Goal: Task Accomplishment & Management: Complete application form

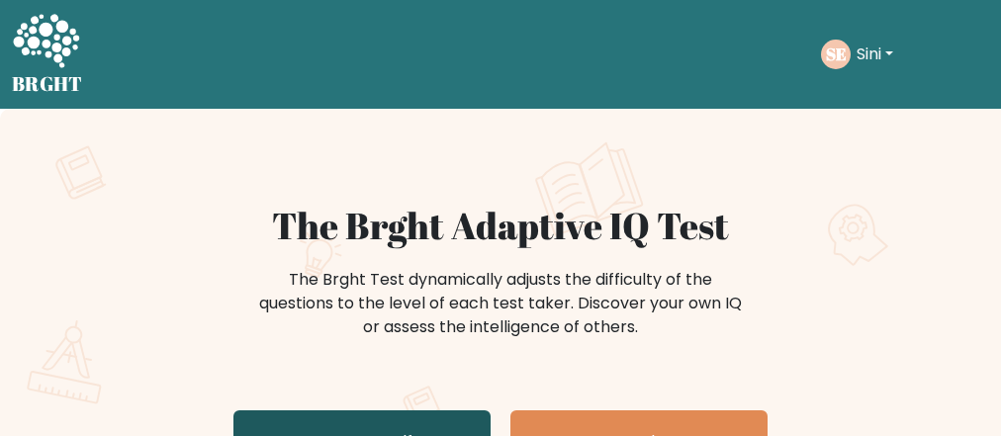
scroll to position [158, 0]
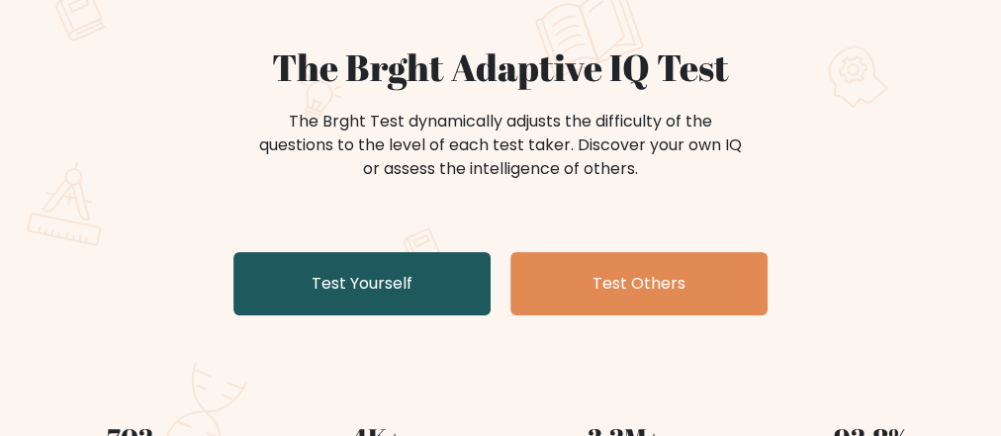
click at [322, 278] on link "Test Yourself" at bounding box center [361, 283] width 257 height 63
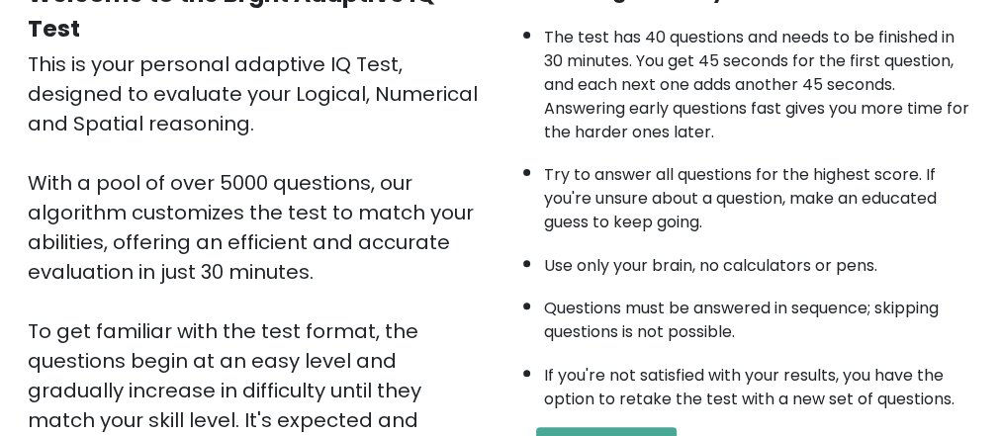
scroll to position [316, 0]
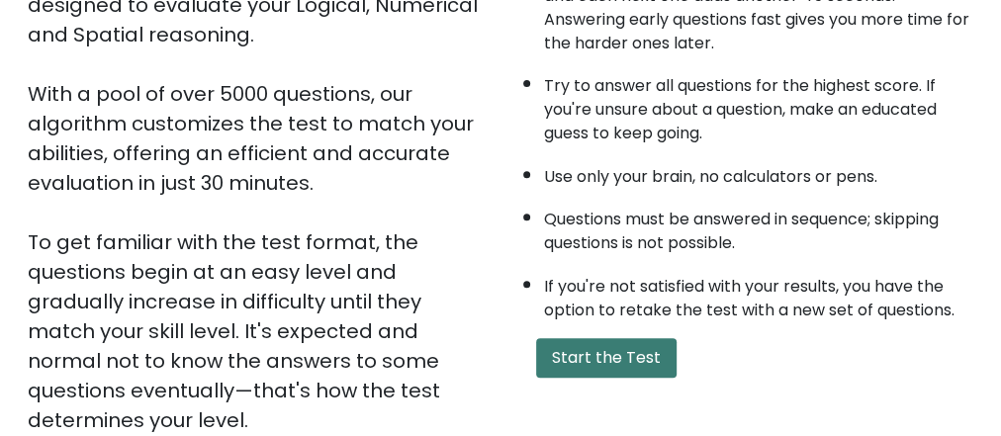
click at [620, 347] on button "Start the Test" at bounding box center [606, 358] width 140 height 40
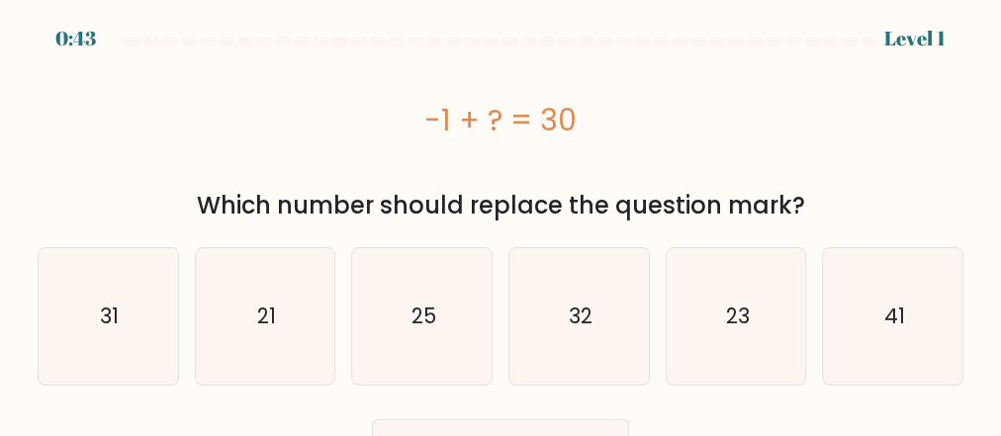
scroll to position [45, 0]
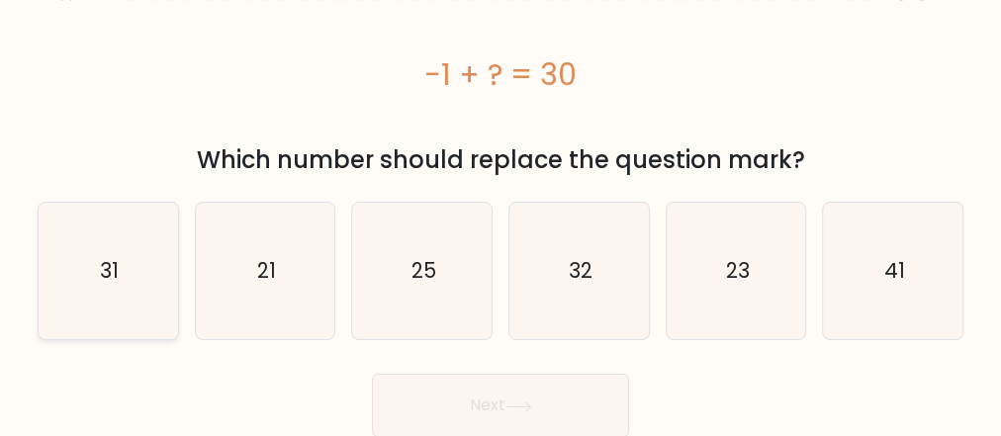
click at [123, 259] on icon "31" at bounding box center [108, 271] width 136 height 136
click at [500, 178] on input "a. 31" at bounding box center [500, 175] width 1 height 5
radio input "true"
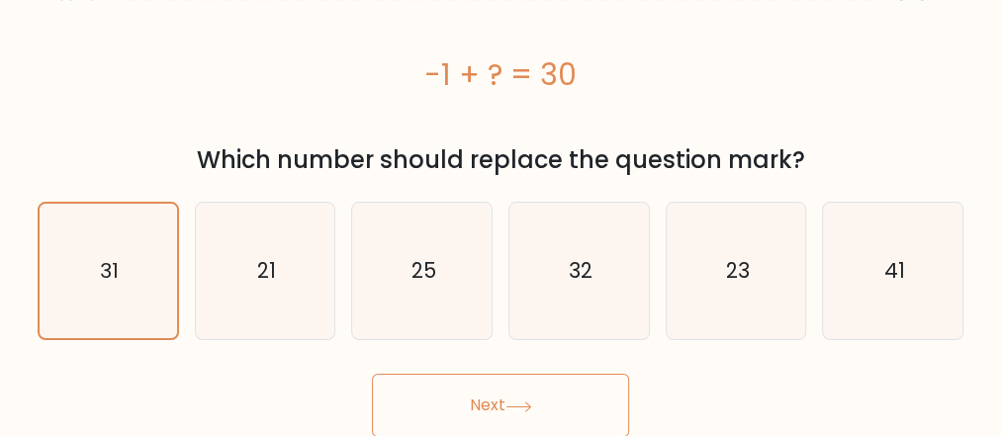
click at [457, 400] on button "Next" at bounding box center [500, 405] width 257 height 63
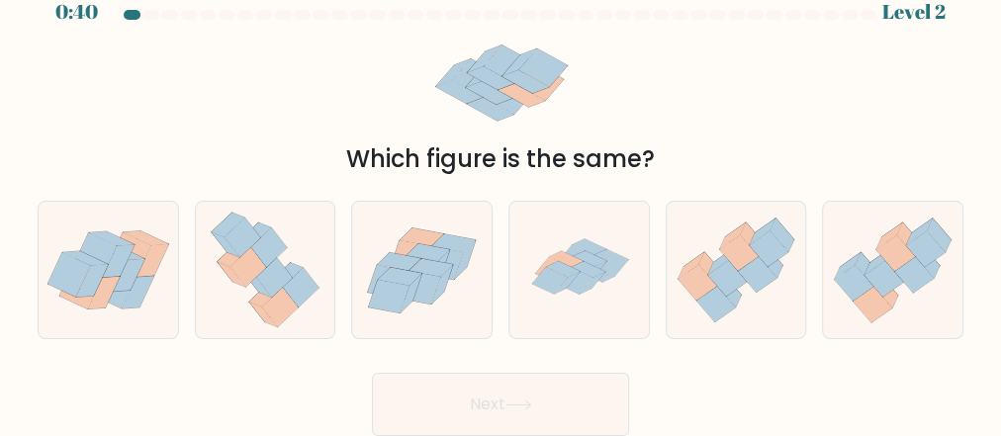
scroll to position [26, 0]
click at [581, 266] on icon at bounding box center [589, 271] width 34 height 16
click at [501, 198] on input "d." at bounding box center [500, 195] width 1 height 5
radio input "true"
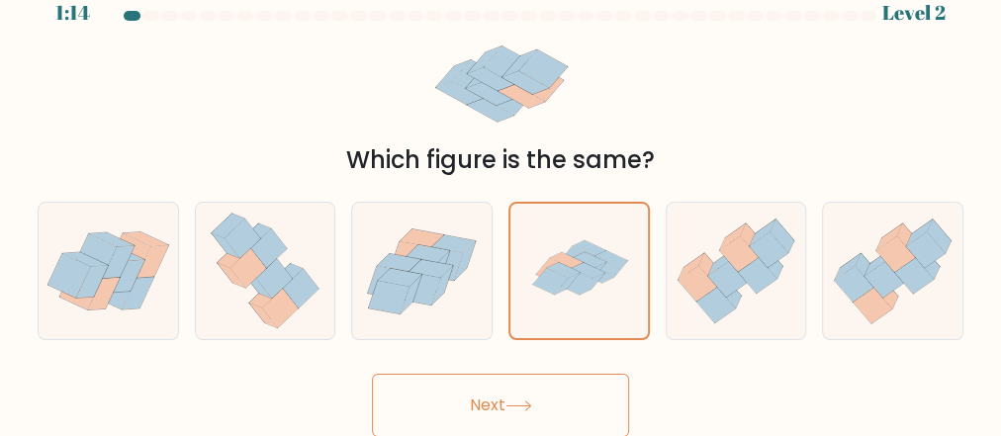
click at [431, 393] on button "Next" at bounding box center [500, 405] width 257 height 63
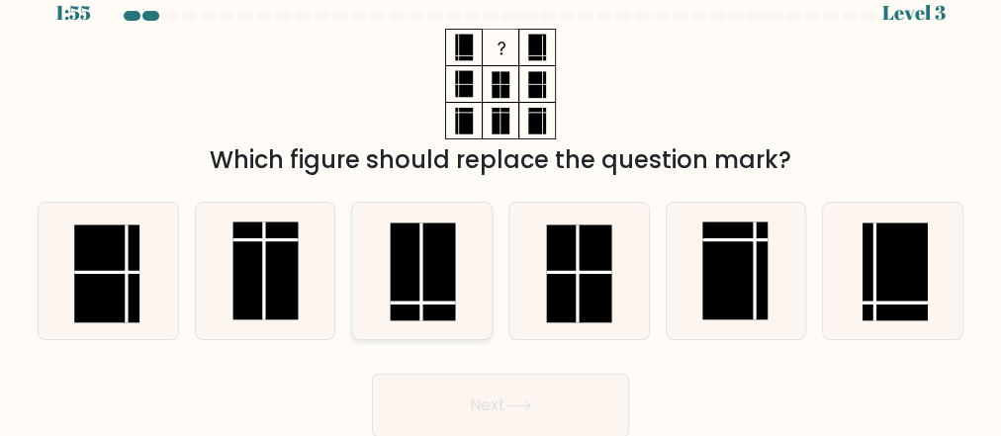
click at [415, 303] on line at bounding box center [422, 303] width 65 height 0
click at [500, 198] on input "c." at bounding box center [500, 195] width 1 height 5
radio input "true"
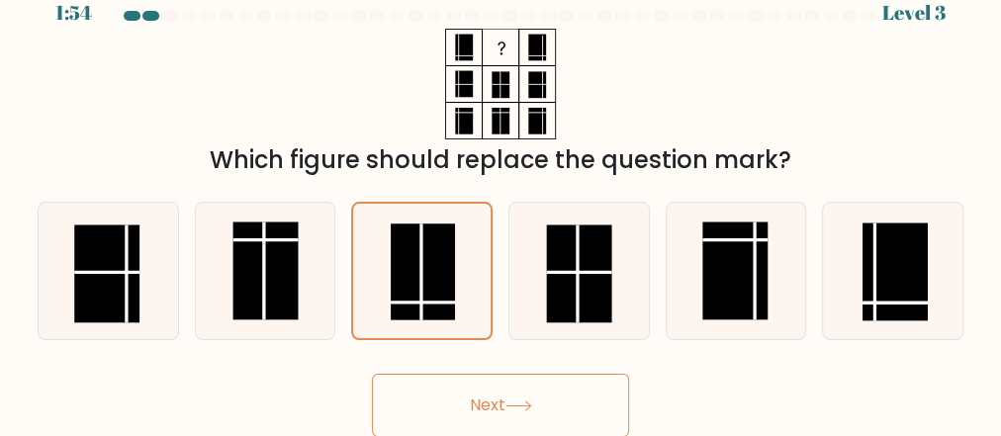
click at [460, 410] on button "Next" at bounding box center [500, 405] width 257 height 63
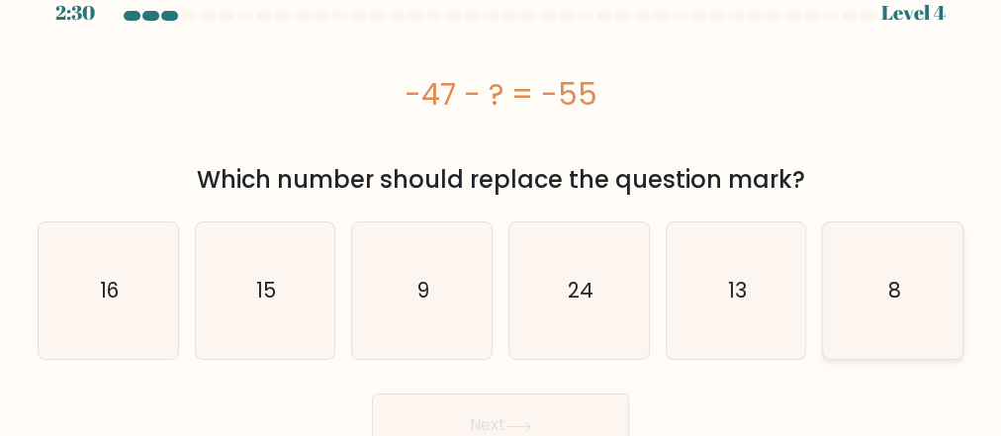
click at [873, 309] on icon "8" at bounding box center [893, 291] width 136 height 136
click at [501, 198] on input "f. 8" at bounding box center [500, 195] width 1 height 5
radio input "true"
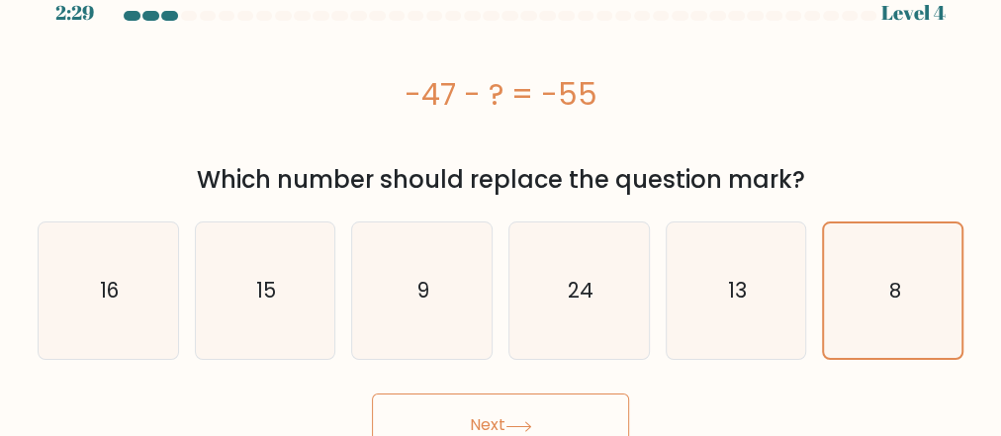
click at [561, 414] on button "Next" at bounding box center [500, 425] width 257 height 63
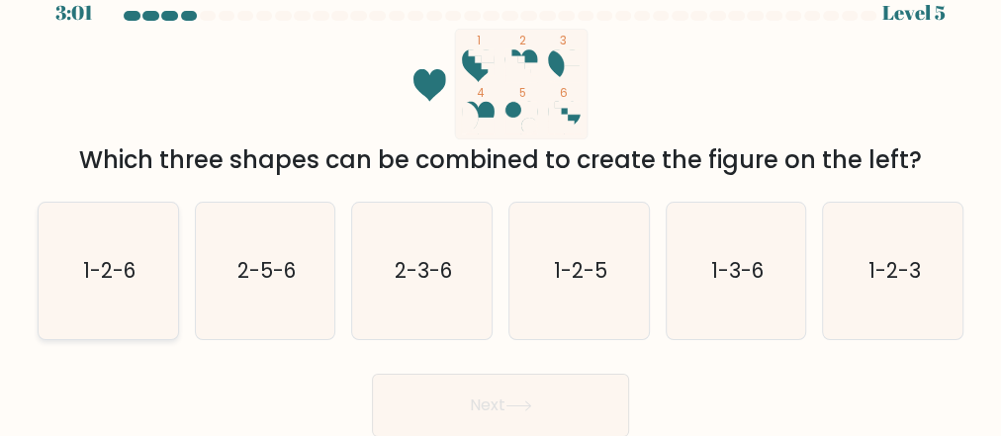
click at [74, 310] on icon "1-2-6" at bounding box center [108, 271] width 136 height 136
click at [500, 198] on input "a. 1-2-6" at bounding box center [500, 195] width 1 height 5
radio input "true"
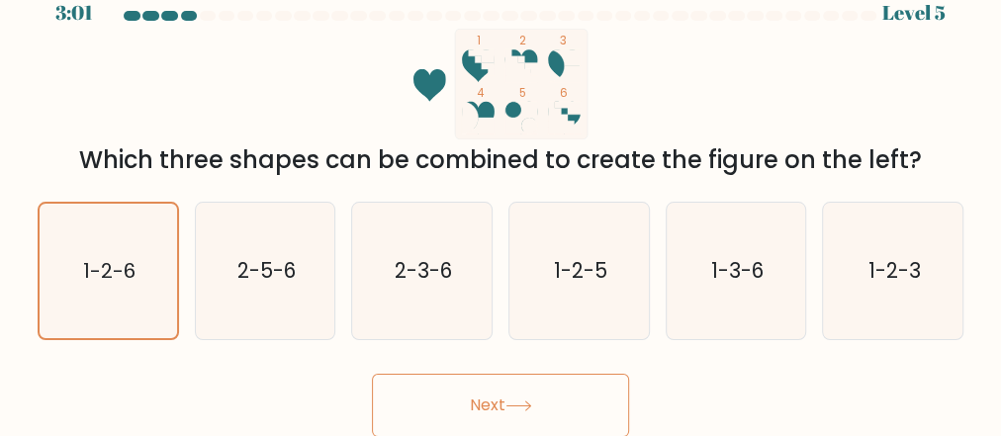
click at [460, 415] on button "Next" at bounding box center [500, 405] width 257 height 63
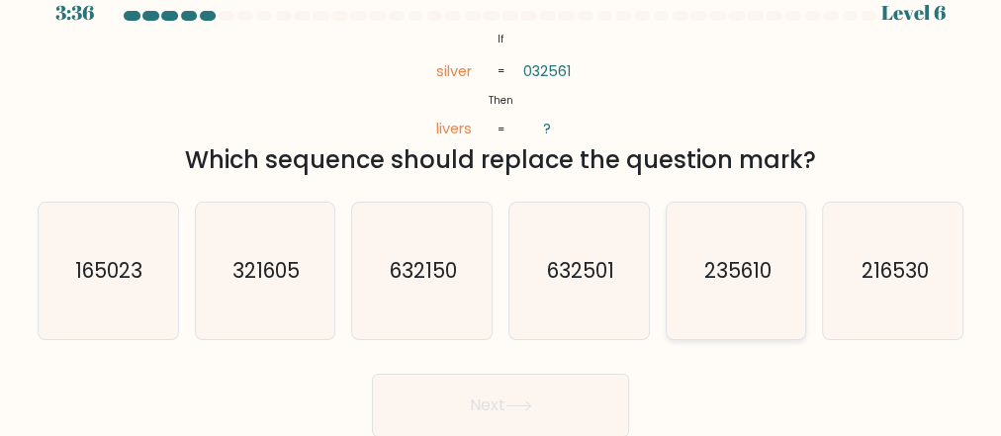
click at [723, 307] on icon "235610" at bounding box center [736, 271] width 136 height 136
click at [501, 198] on input "e. 235610" at bounding box center [500, 195] width 1 height 5
radio input "true"
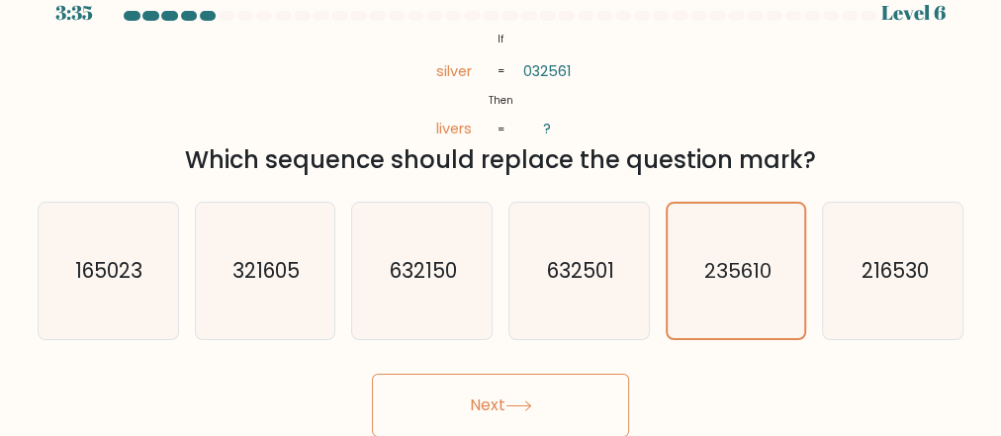
click at [565, 389] on button "Next" at bounding box center [500, 405] width 257 height 63
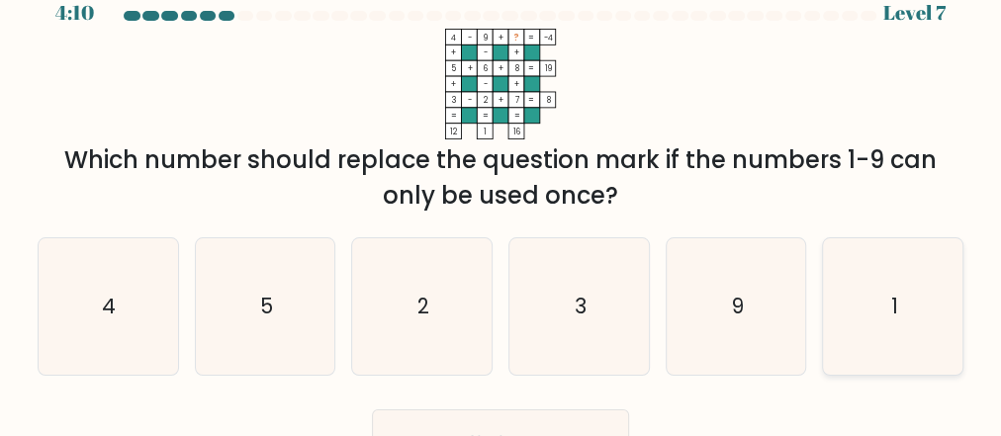
click at [882, 315] on icon "1" at bounding box center [893, 306] width 136 height 136
click at [501, 198] on input "f. 1" at bounding box center [500, 195] width 1 height 5
radio input "true"
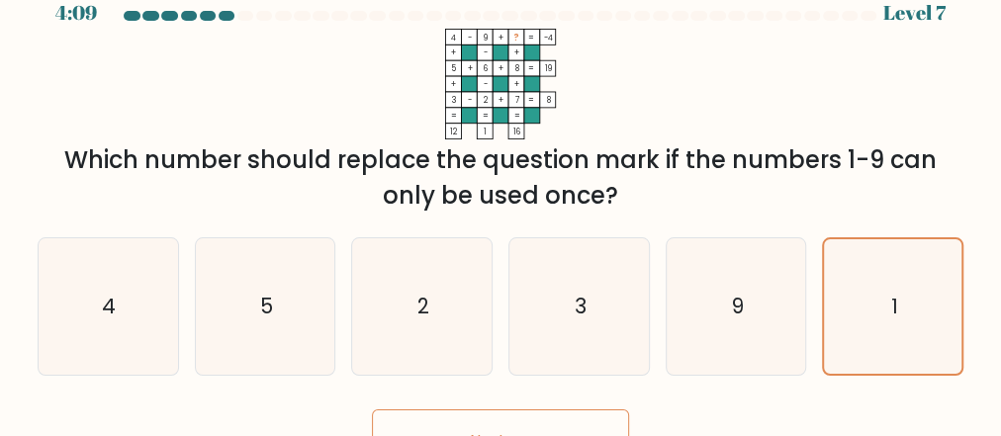
click at [572, 417] on button "Next" at bounding box center [500, 440] width 257 height 63
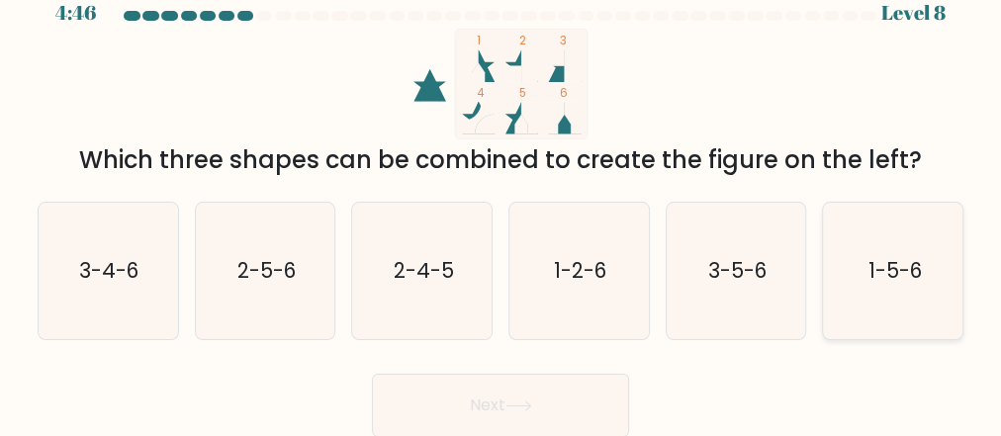
click at [868, 304] on icon "1-5-6" at bounding box center [893, 271] width 136 height 136
click at [501, 198] on input "f. 1-5-6" at bounding box center [500, 195] width 1 height 5
radio input "true"
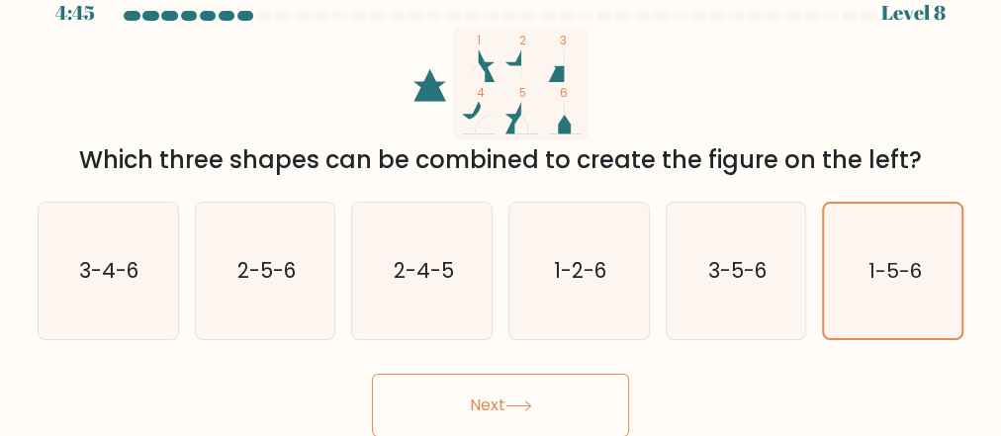
click at [582, 390] on button "Next" at bounding box center [500, 405] width 257 height 63
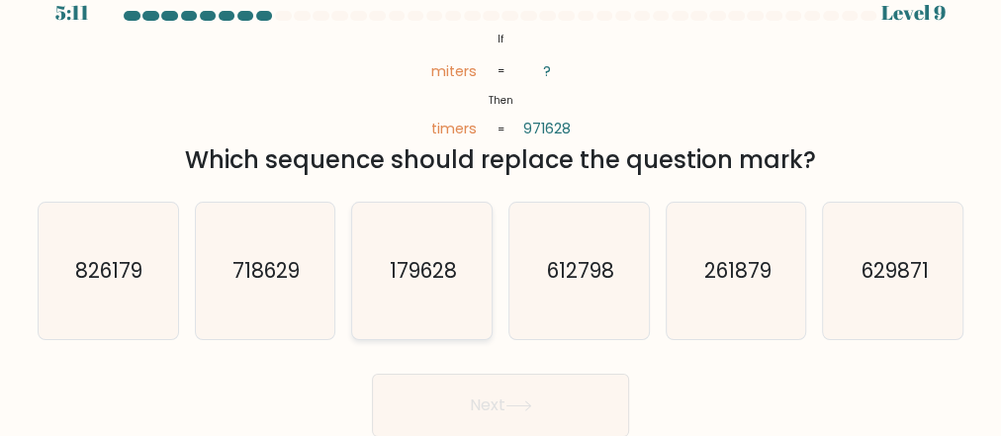
click at [460, 295] on icon "179628" at bounding box center [422, 271] width 136 height 136
click at [500, 198] on input "c. 179628" at bounding box center [500, 195] width 1 height 5
radio input "true"
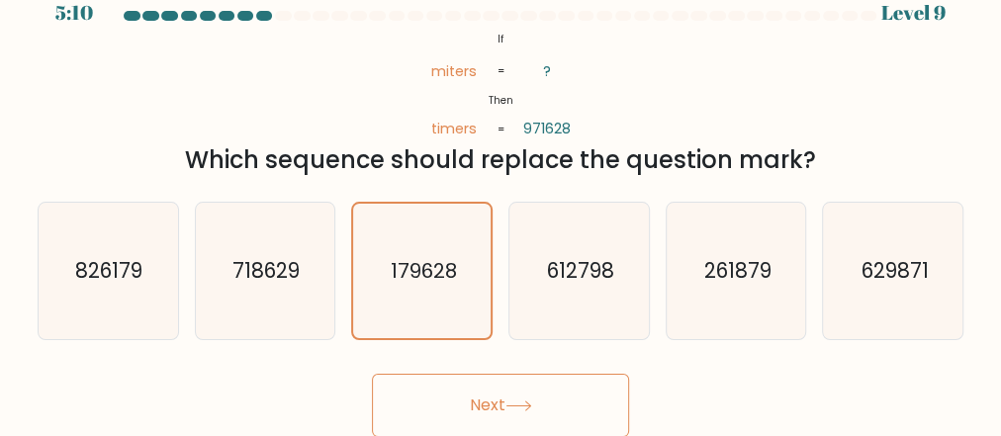
click at [487, 397] on button "Next" at bounding box center [500, 405] width 257 height 63
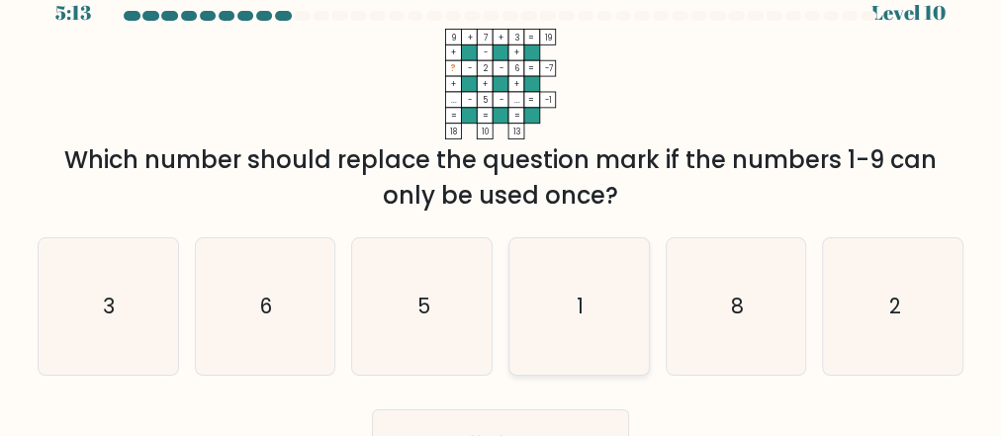
click at [531, 305] on icon "1" at bounding box center [578, 306] width 136 height 136
click at [501, 198] on input "d. 1" at bounding box center [500, 195] width 1 height 5
radio input "true"
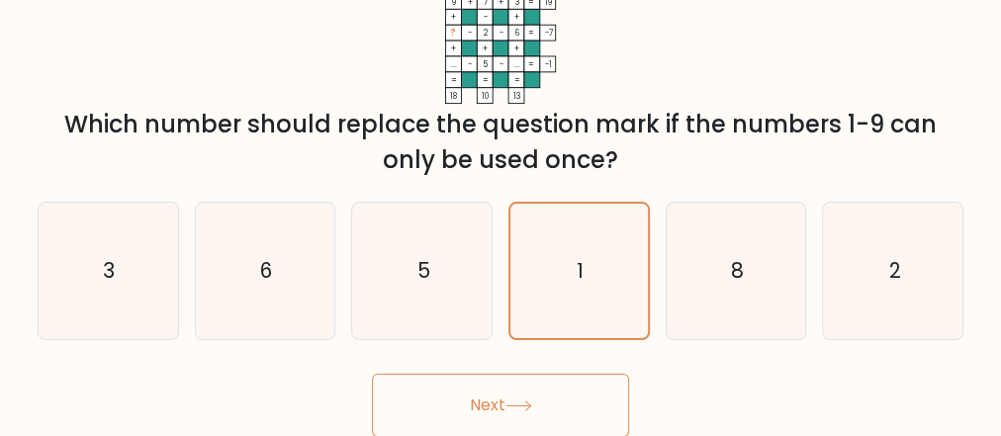
click at [524, 405] on icon at bounding box center [518, 405] width 24 height 9
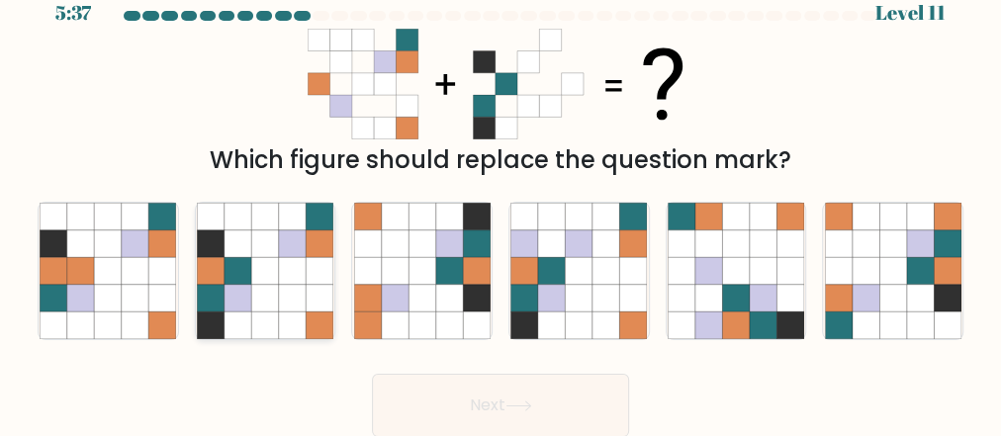
click at [251, 324] on icon at bounding box center [264, 325] width 27 height 27
click at [500, 198] on input "b." at bounding box center [500, 195] width 1 height 5
radio input "true"
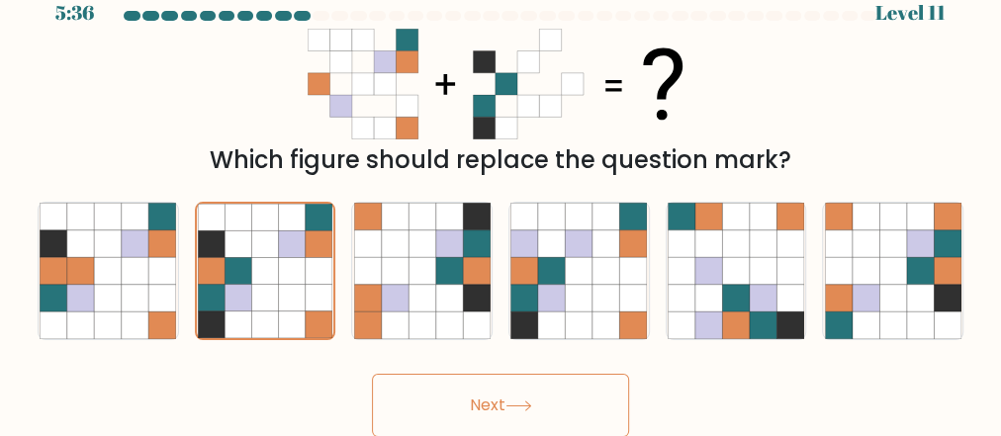
click at [508, 412] on button "Next" at bounding box center [500, 405] width 257 height 63
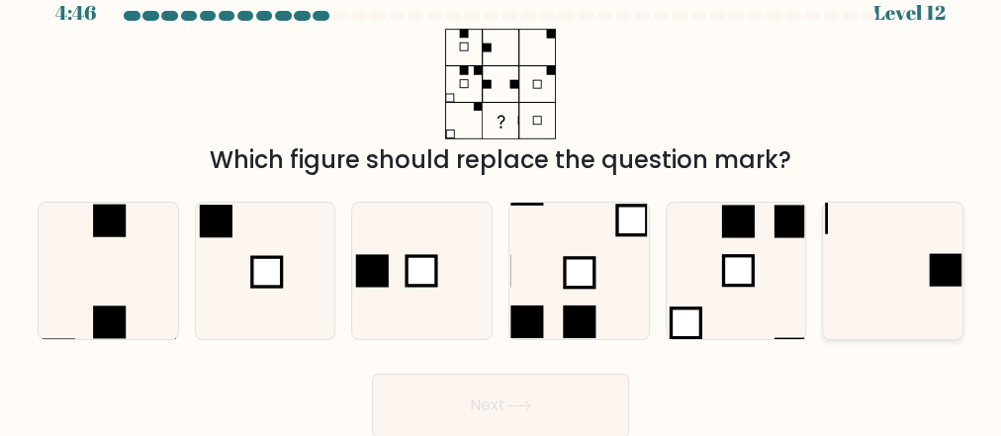
click at [875, 301] on icon at bounding box center [893, 271] width 136 height 136
click at [501, 198] on input "f." at bounding box center [500, 195] width 1 height 5
radio input "true"
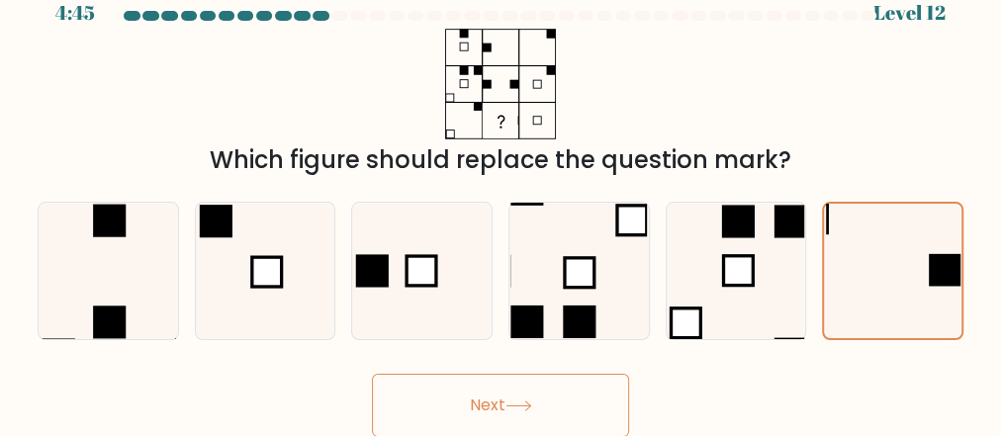
click at [507, 409] on button "Next" at bounding box center [500, 405] width 257 height 63
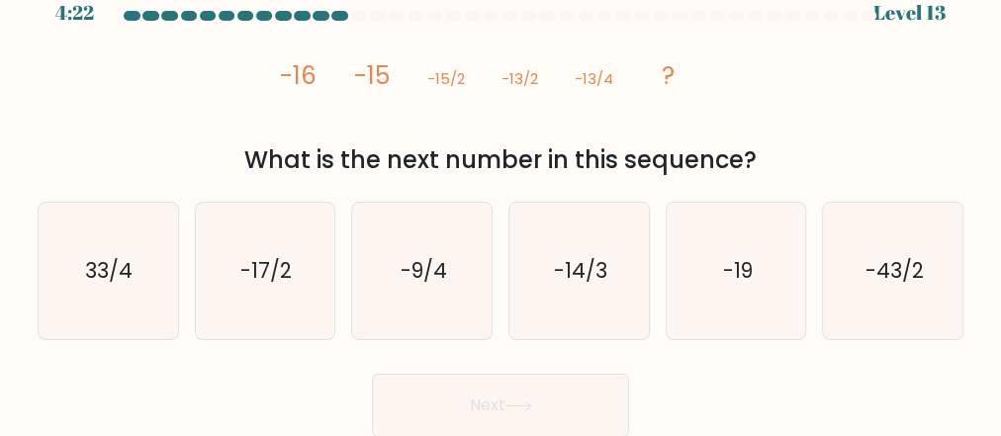
click at [191, 371] on div "Next" at bounding box center [500, 400] width 949 height 73
click at [264, 385] on div "Next" at bounding box center [500, 400] width 949 height 73
click at [608, 303] on icon "-14/3" at bounding box center [578, 271] width 136 height 136
click at [501, 198] on input "d. -14/3" at bounding box center [500, 195] width 1 height 5
radio input "true"
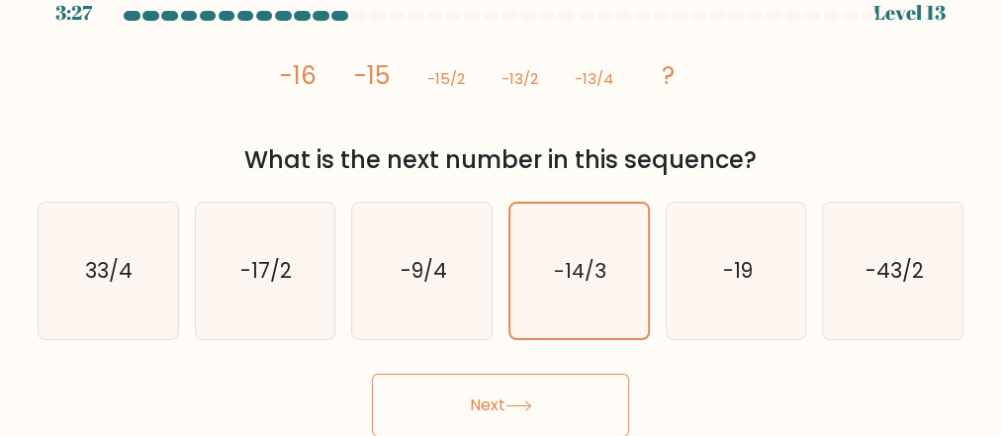
click at [538, 408] on button "Next" at bounding box center [500, 405] width 257 height 63
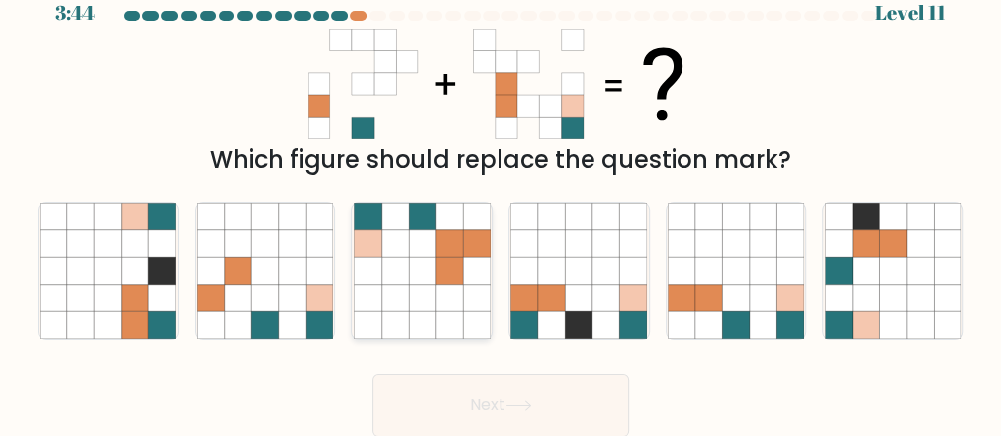
click at [460, 312] on icon at bounding box center [448, 325] width 27 height 27
click at [500, 198] on input "c." at bounding box center [500, 195] width 1 height 5
radio input "true"
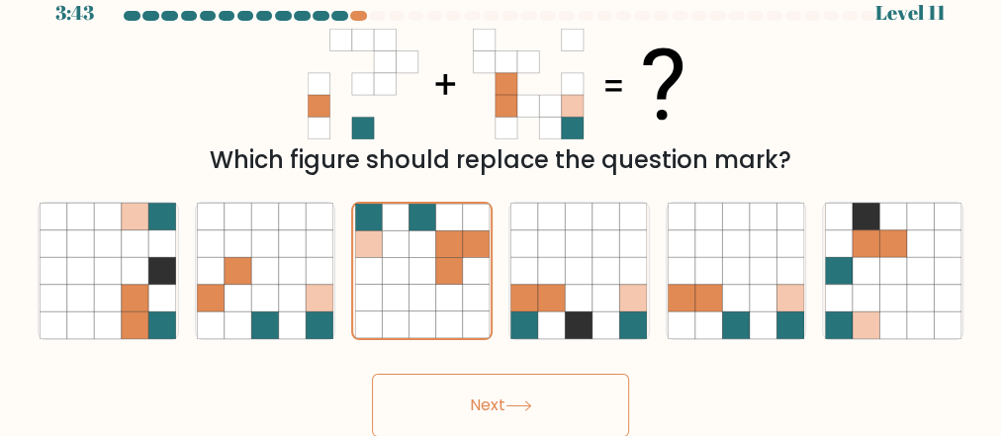
click at [517, 406] on icon at bounding box center [518, 406] width 27 height 11
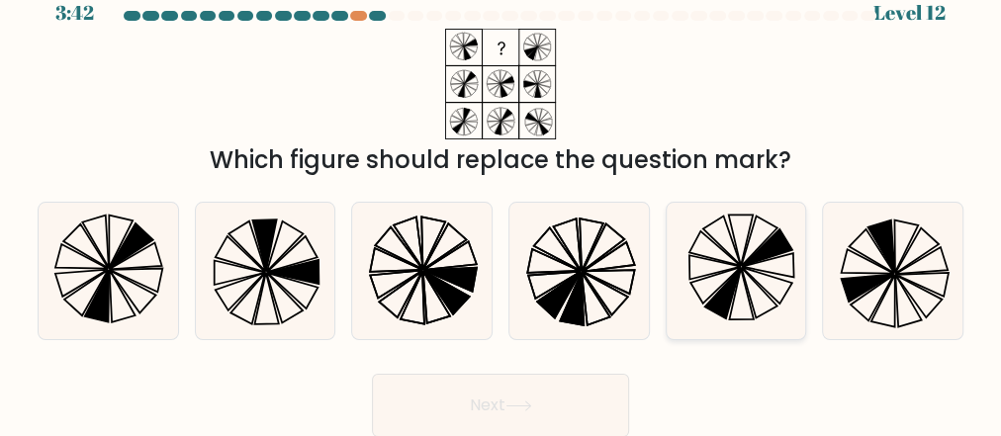
click at [727, 285] on icon at bounding box center [722, 293] width 36 height 50
click at [501, 198] on input "e." at bounding box center [500, 195] width 1 height 5
radio input "true"
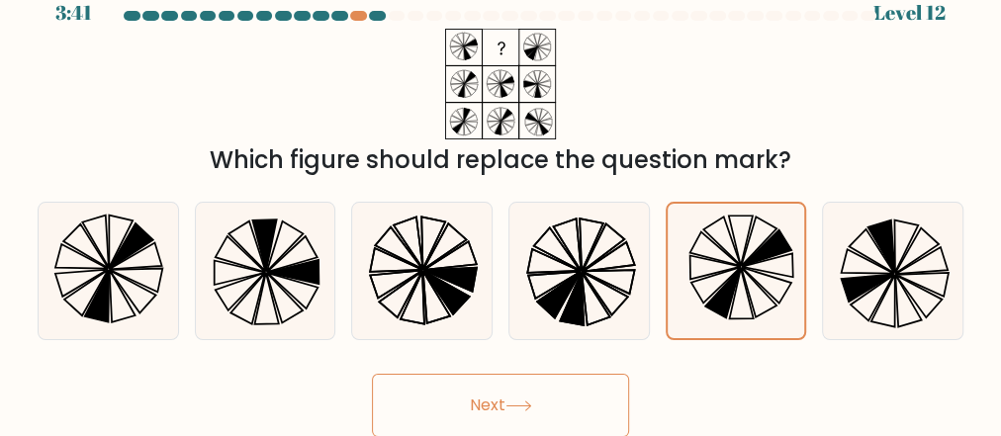
click at [532, 405] on icon at bounding box center [518, 406] width 27 height 11
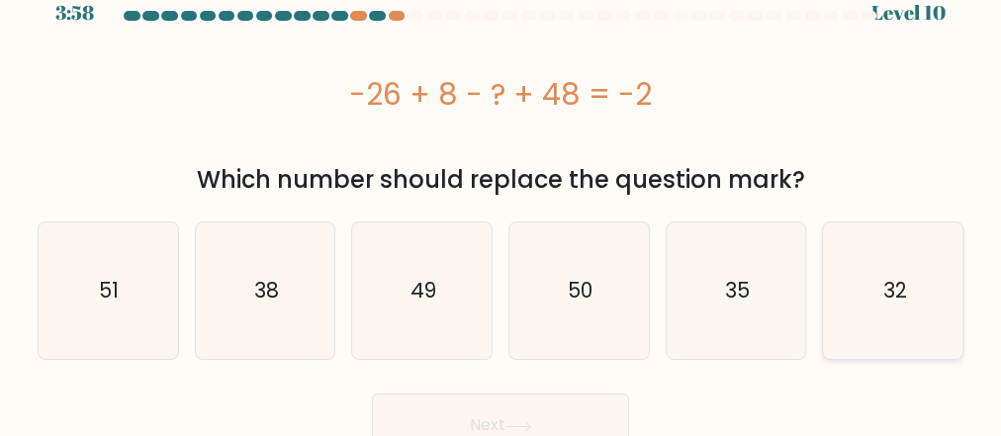
click at [868, 354] on icon "32" at bounding box center [893, 291] width 136 height 136
click at [501, 198] on input "f. 32" at bounding box center [500, 195] width 1 height 5
radio input "true"
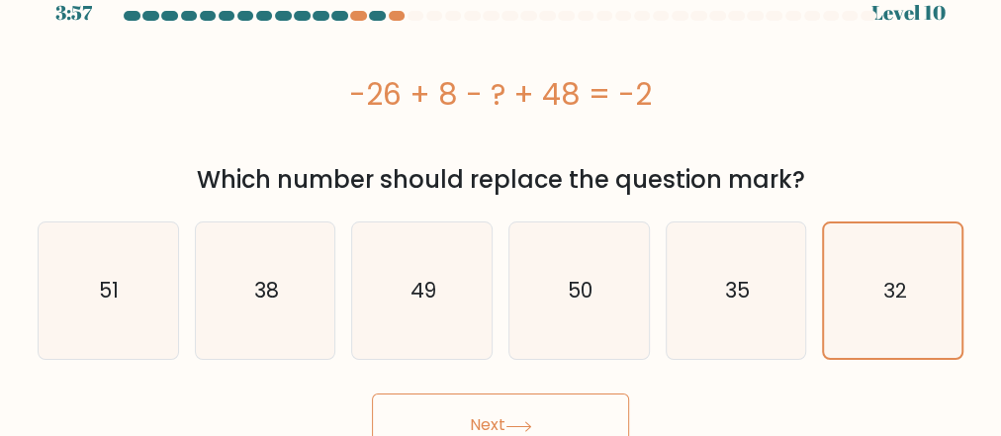
click at [606, 415] on button "Next" at bounding box center [500, 425] width 257 height 63
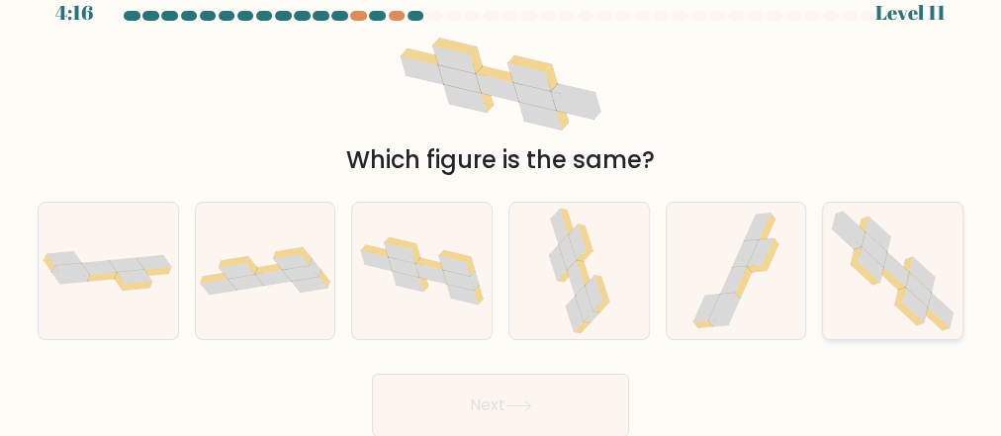
click at [861, 291] on icon at bounding box center [892, 271] width 139 height 136
click at [501, 198] on input "f." at bounding box center [500, 195] width 1 height 5
radio input "true"
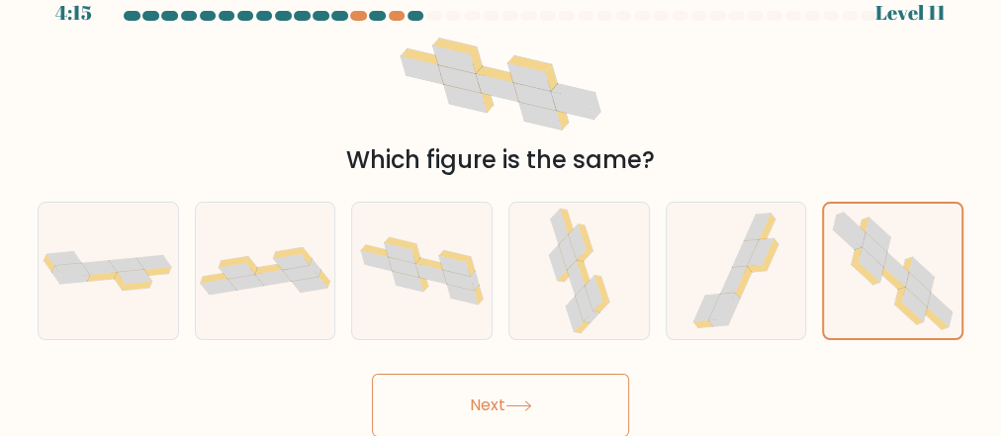
click at [497, 404] on button "Next" at bounding box center [500, 405] width 257 height 63
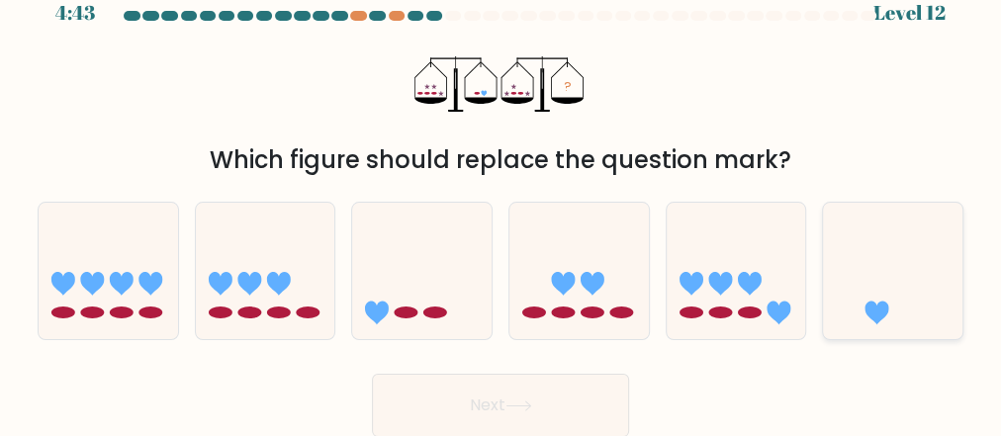
click at [876, 292] on icon at bounding box center [892, 272] width 139 height 116
click at [501, 198] on input "f." at bounding box center [500, 195] width 1 height 5
radio input "true"
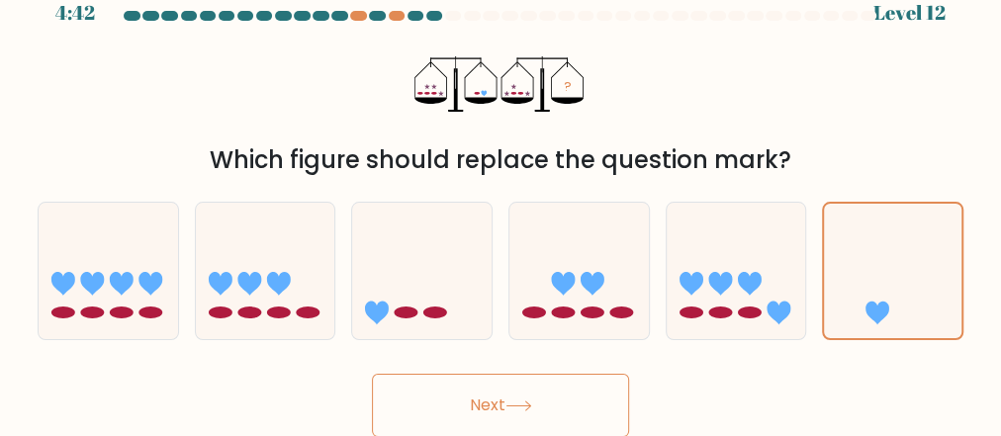
click at [607, 378] on button "Next" at bounding box center [500, 405] width 257 height 63
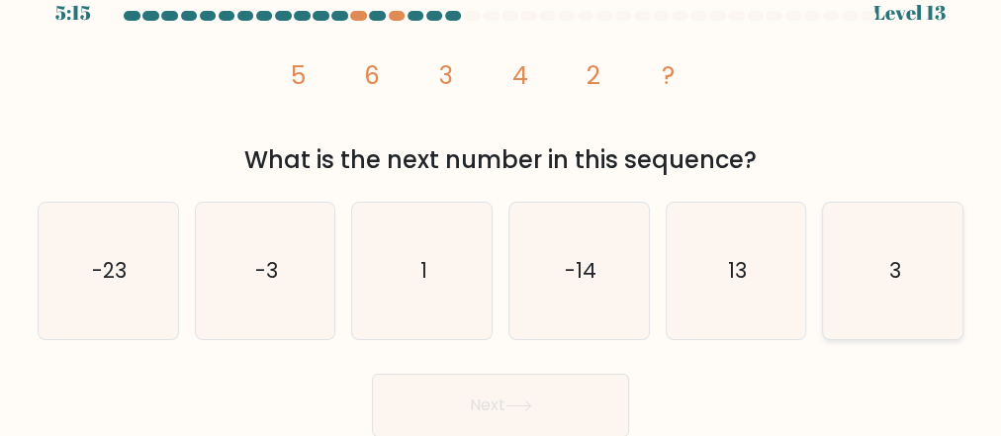
click at [865, 272] on icon "3" at bounding box center [893, 271] width 136 height 136
click at [501, 198] on input "f. 3" at bounding box center [500, 195] width 1 height 5
radio input "true"
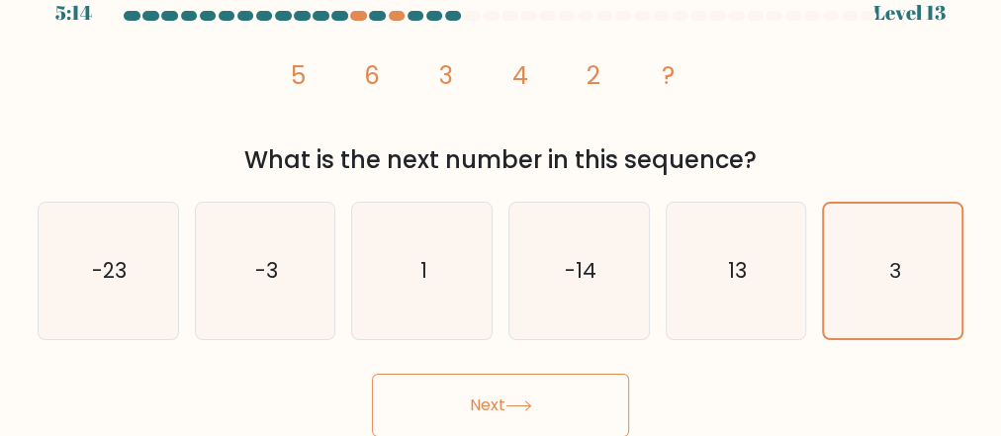
click at [525, 403] on icon at bounding box center [518, 406] width 27 height 11
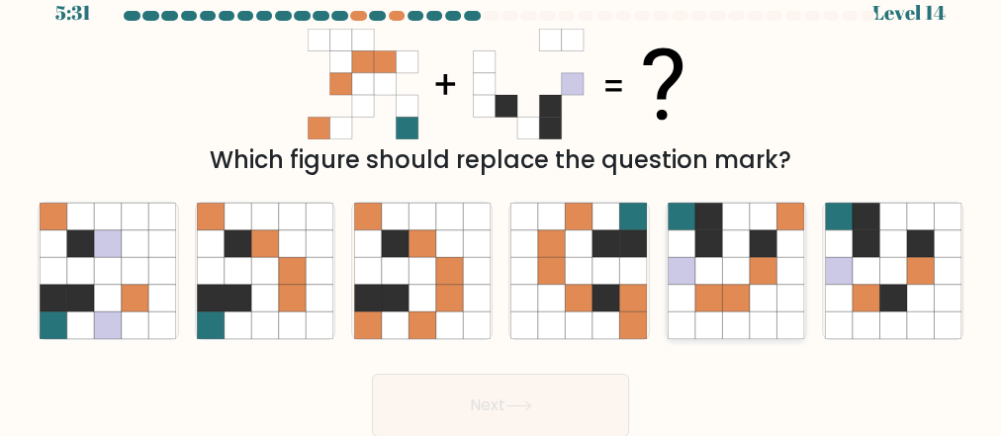
click at [701, 273] on icon at bounding box center [708, 270] width 27 height 27
click at [501, 198] on input "e." at bounding box center [500, 195] width 1 height 5
radio input "true"
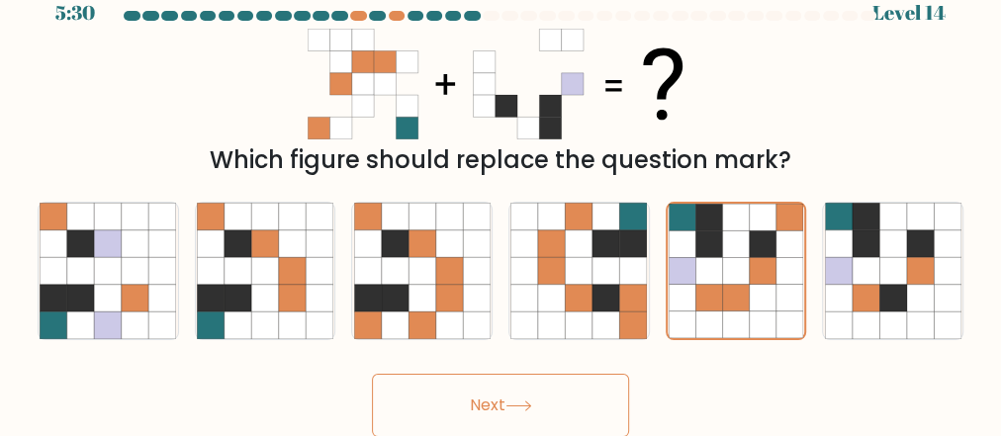
click at [548, 401] on button "Next" at bounding box center [500, 405] width 257 height 63
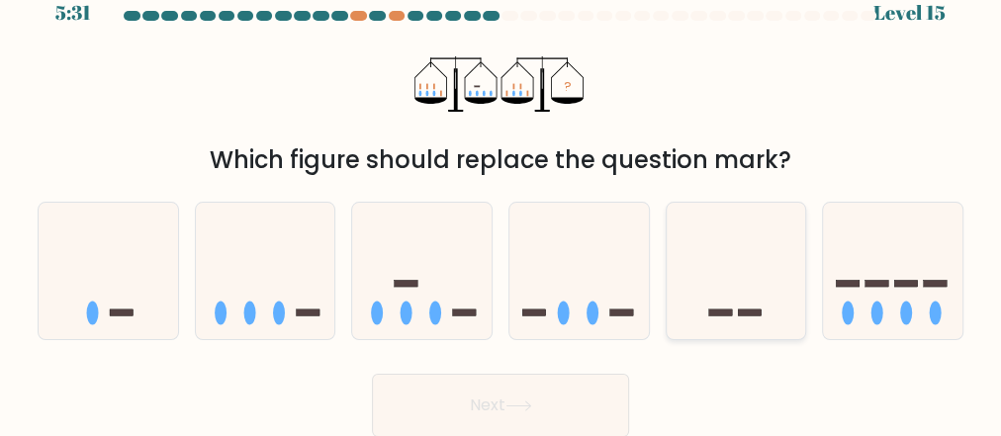
click at [678, 269] on icon at bounding box center [736, 272] width 139 height 116
click at [501, 198] on input "e." at bounding box center [500, 195] width 1 height 5
radio input "true"
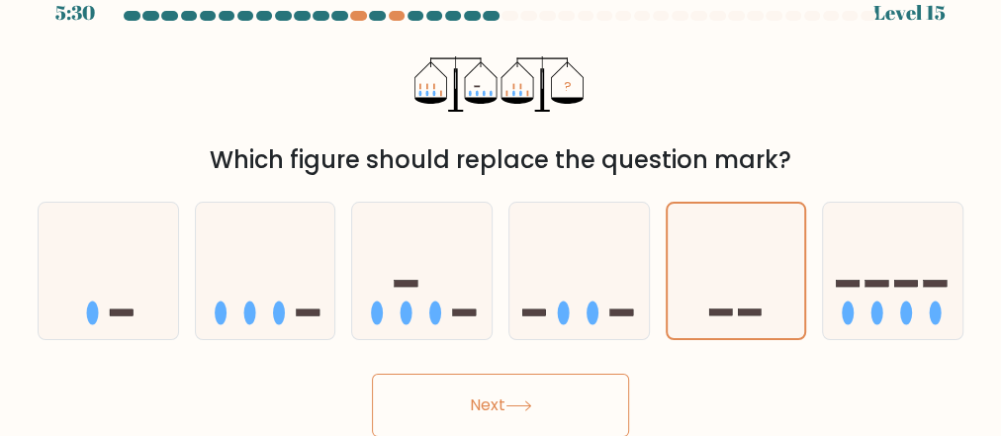
click at [533, 398] on button "Next" at bounding box center [500, 405] width 257 height 63
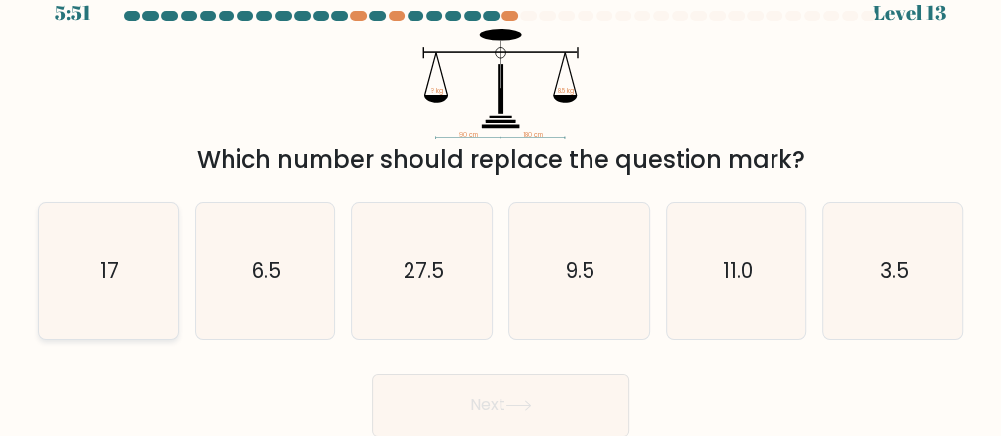
click at [161, 283] on icon "17" at bounding box center [108, 271] width 136 height 136
click at [500, 198] on input "a. 17" at bounding box center [500, 195] width 1 height 5
radio input "true"
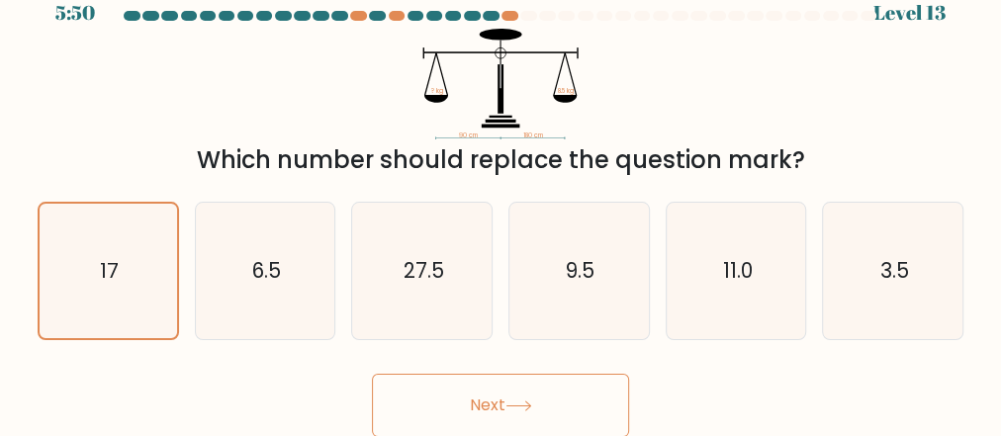
click at [449, 407] on button "Next" at bounding box center [500, 405] width 257 height 63
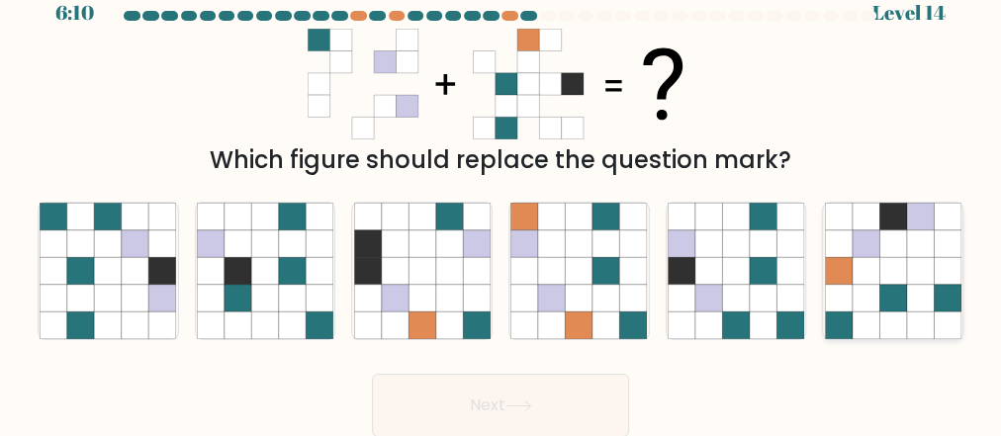
click at [930, 316] on icon at bounding box center [893, 271] width 136 height 136
click at [501, 198] on input "f." at bounding box center [500, 195] width 1 height 5
radio input "true"
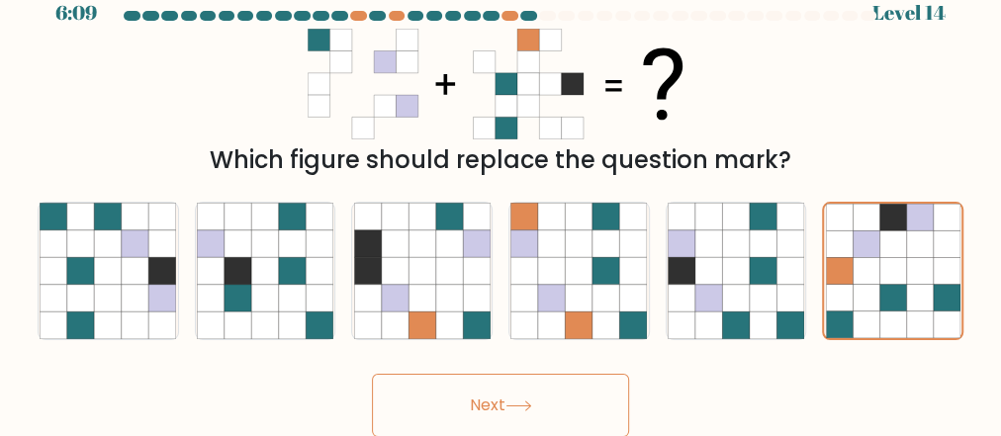
click at [548, 407] on button "Next" at bounding box center [500, 405] width 257 height 63
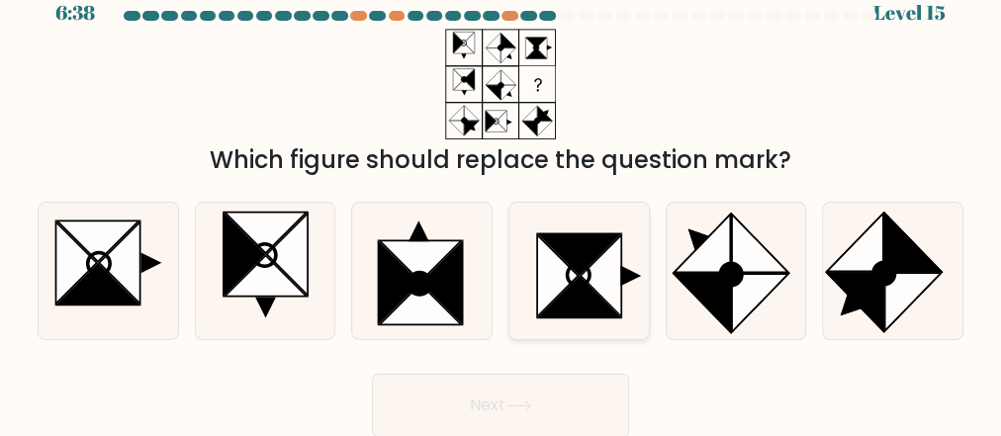
click at [595, 313] on icon at bounding box center [580, 297] width 82 height 41
click at [501, 198] on input "d." at bounding box center [500, 195] width 1 height 5
radio input "true"
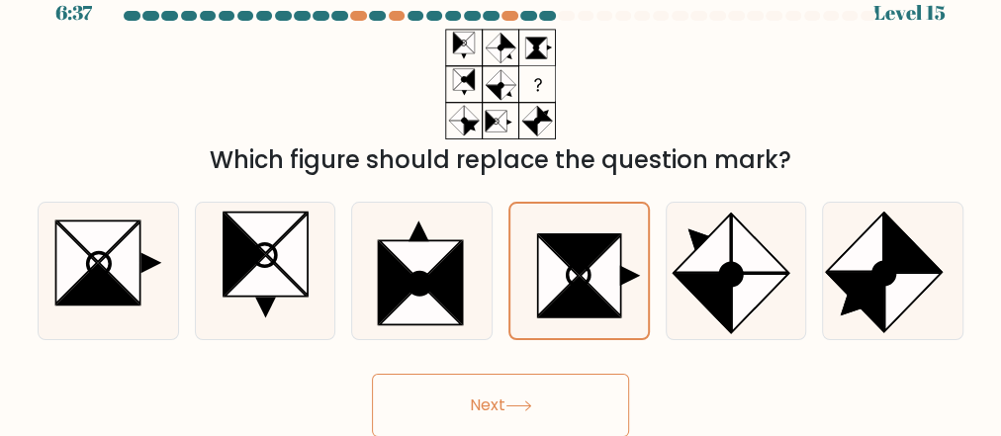
click at [487, 390] on button "Next" at bounding box center [500, 405] width 257 height 63
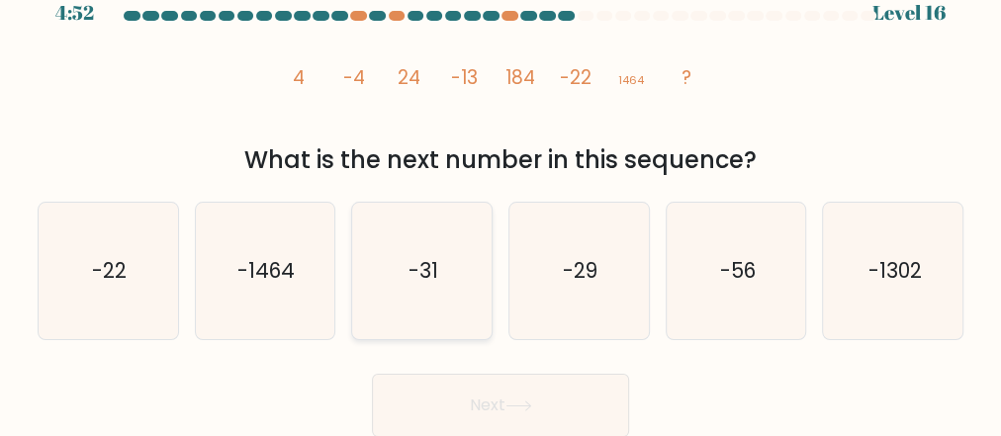
click at [428, 234] on icon "-31" at bounding box center [422, 271] width 136 height 136
click at [422, 312] on icon "-31" at bounding box center [422, 271] width 136 height 136
click at [500, 198] on input "c. -31" at bounding box center [500, 195] width 1 height 5
radio input "true"
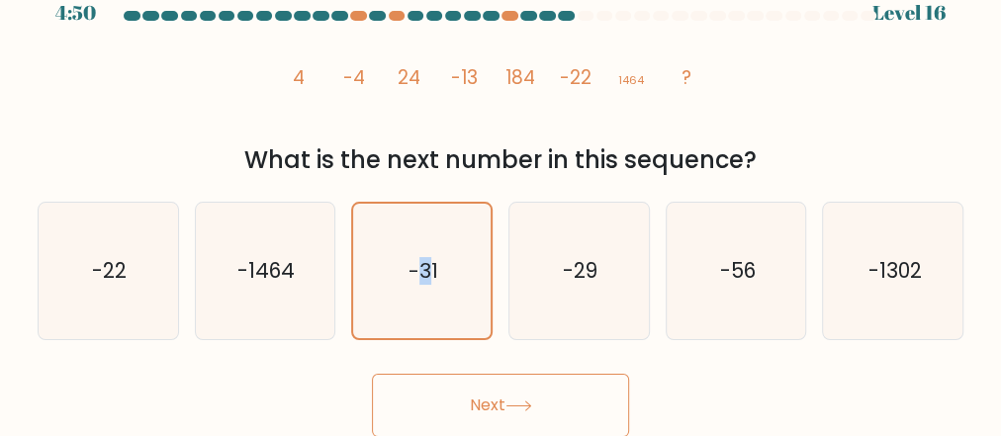
click at [480, 389] on button "Next" at bounding box center [500, 405] width 257 height 63
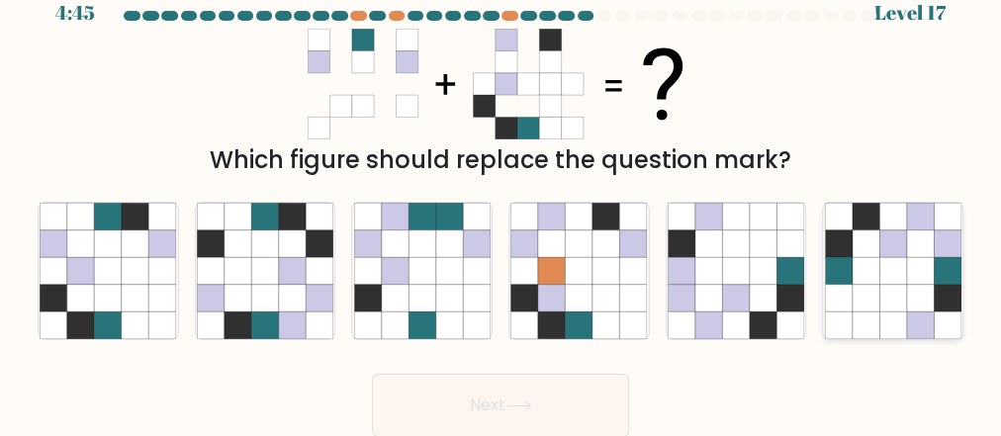
click at [890, 315] on icon at bounding box center [892, 325] width 27 height 27
click at [501, 198] on input "f." at bounding box center [500, 195] width 1 height 5
radio input "true"
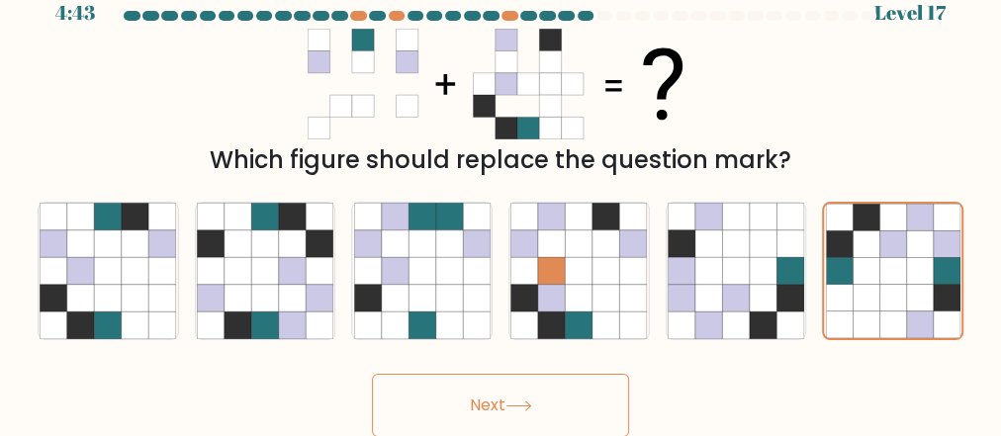
click at [511, 407] on icon at bounding box center [518, 406] width 27 height 11
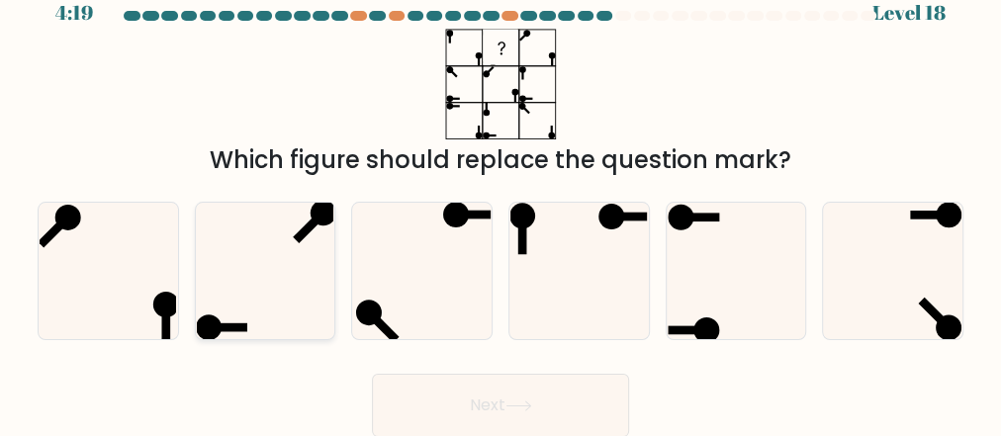
click at [305, 292] on icon at bounding box center [265, 271] width 136 height 136
click at [500, 198] on input "b." at bounding box center [500, 195] width 1 height 5
radio input "true"
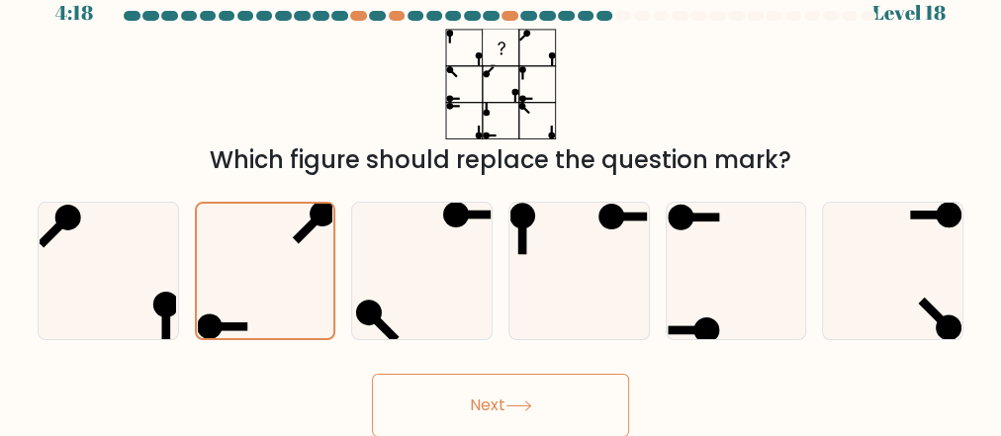
click at [467, 422] on button "Next" at bounding box center [500, 405] width 257 height 63
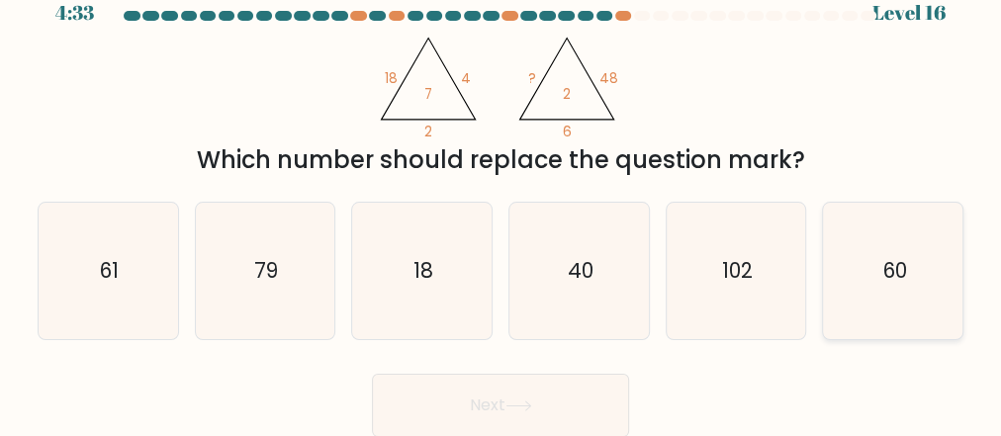
click at [841, 270] on icon "60" at bounding box center [893, 271] width 136 height 136
click at [501, 198] on input "f. 60" at bounding box center [500, 195] width 1 height 5
radio input "true"
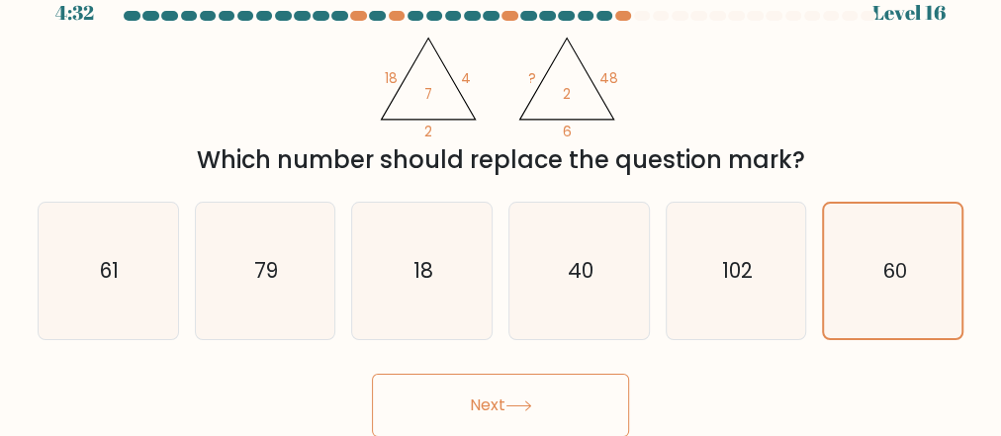
click at [558, 392] on button "Next" at bounding box center [500, 405] width 257 height 63
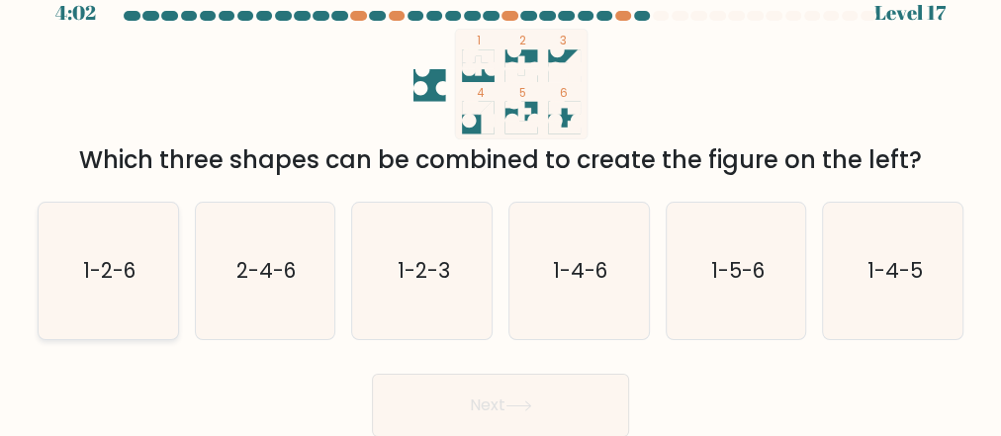
click at [162, 290] on icon "1-2-6" at bounding box center [108, 271] width 136 height 136
click at [500, 198] on input "a. 1-2-6" at bounding box center [500, 195] width 1 height 5
radio input "true"
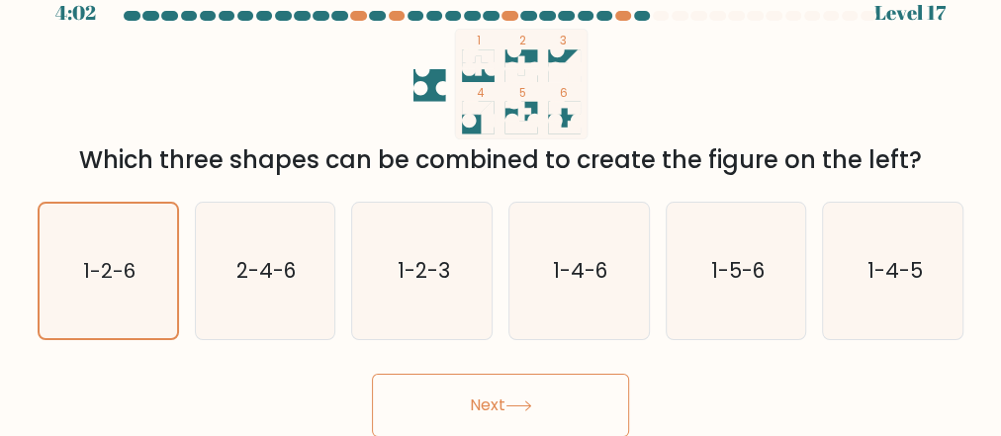
click at [438, 404] on button "Next" at bounding box center [500, 405] width 257 height 63
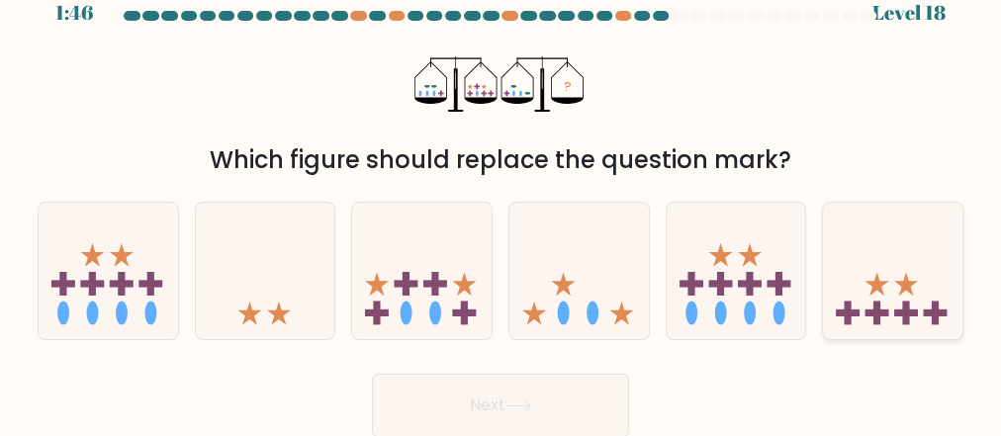
click at [881, 318] on icon at bounding box center [892, 272] width 139 height 116
click at [501, 198] on input "f." at bounding box center [500, 195] width 1 height 5
radio input "true"
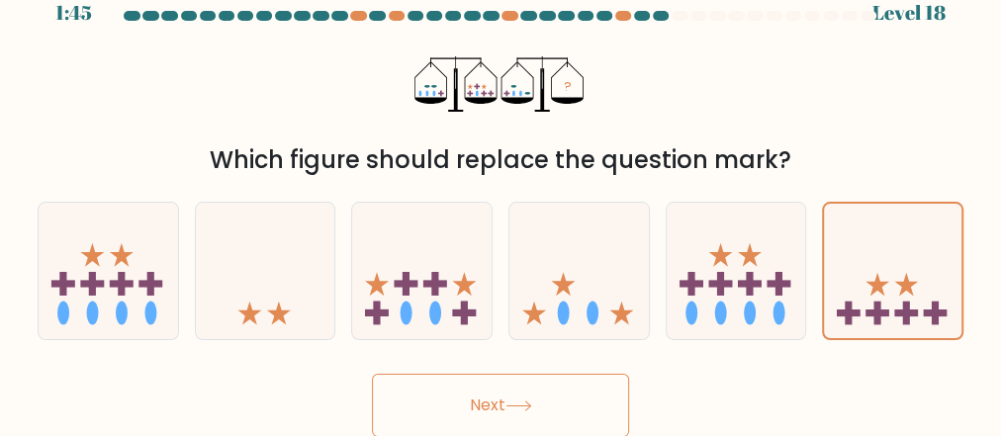
click at [495, 401] on button "Next" at bounding box center [500, 405] width 257 height 63
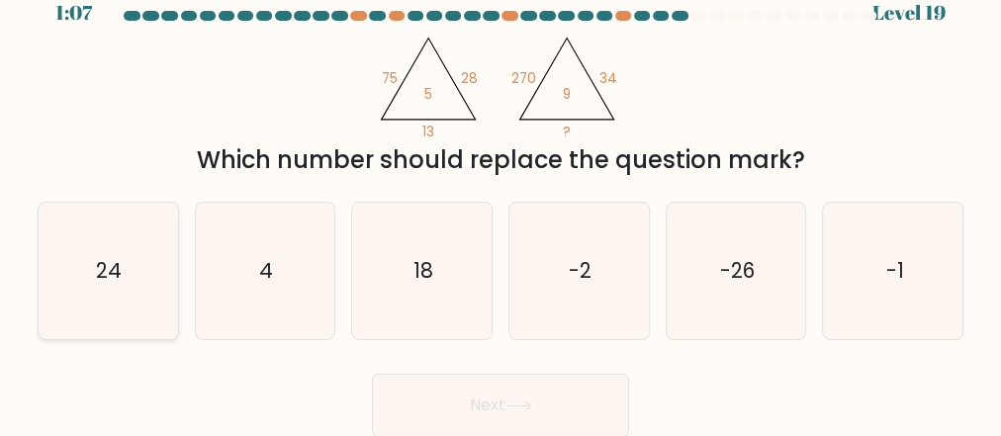
click at [145, 277] on icon "24" at bounding box center [108, 271] width 136 height 136
click at [500, 198] on input "a. 24" at bounding box center [500, 195] width 1 height 5
radio input "true"
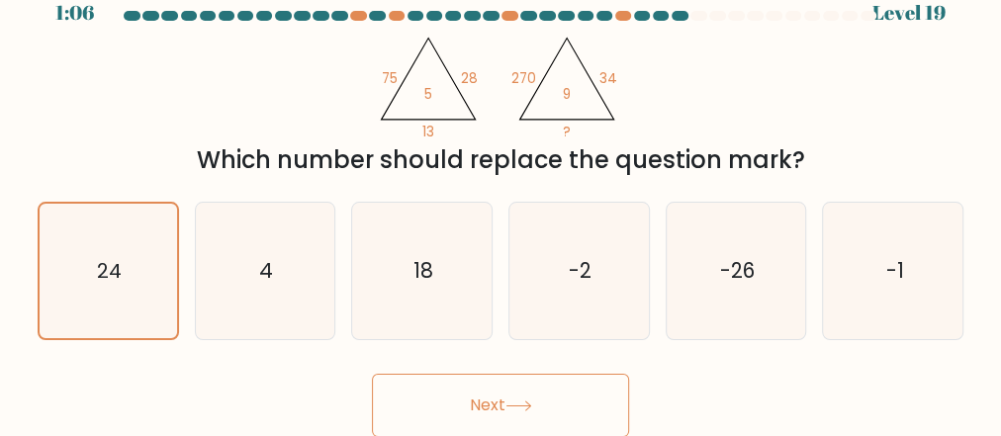
click at [435, 400] on button "Next" at bounding box center [500, 405] width 257 height 63
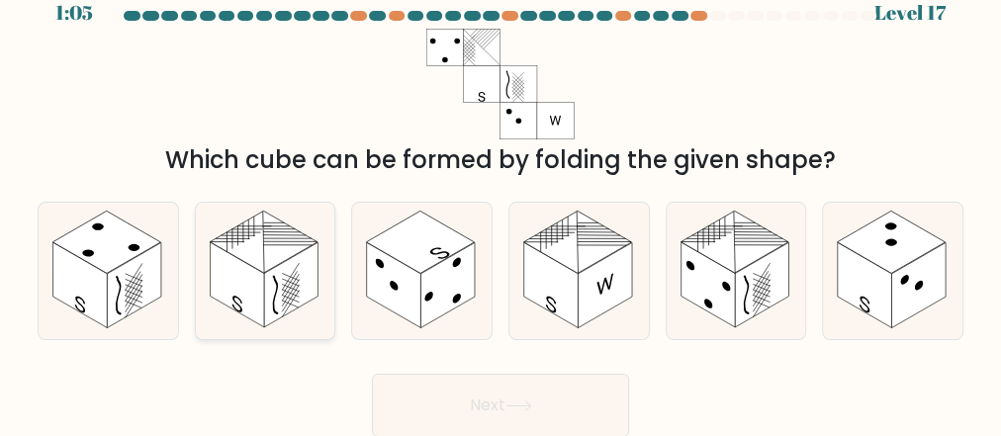
click at [250, 301] on rect at bounding box center [237, 284] width 54 height 85
click at [500, 198] on input "b." at bounding box center [500, 195] width 1 height 5
radio input "true"
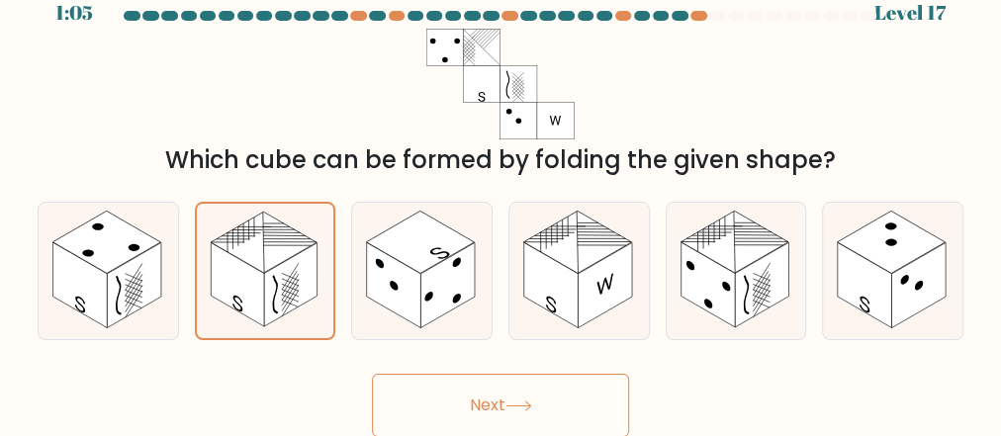
click at [500, 390] on button "Next" at bounding box center [500, 405] width 257 height 63
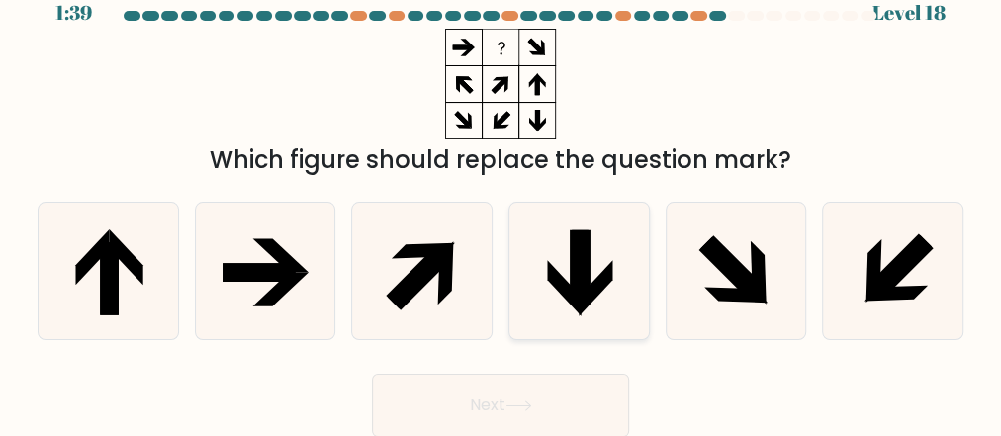
click at [604, 251] on icon at bounding box center [578, 271] width 136 height 136
click at [501, 198] on input "d." at bounding box center [500, 195] width 1 height 5
radio input "true"
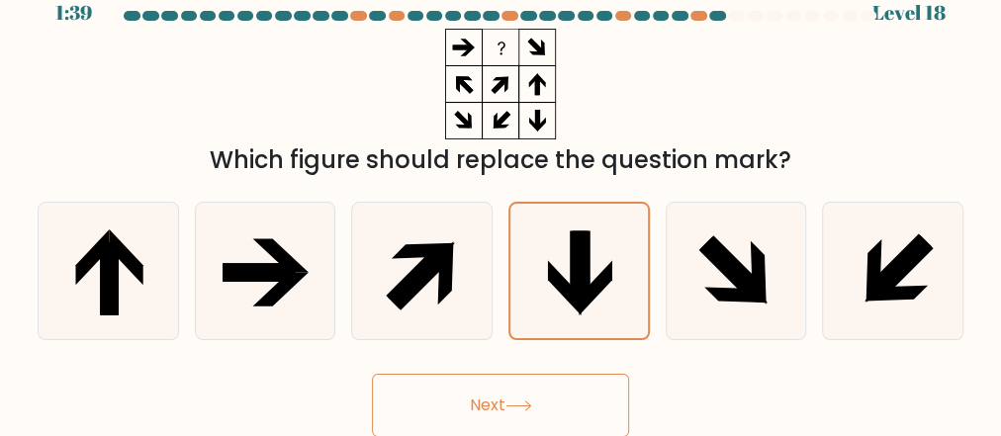
click at [551, 400] on button "Next" at bounding box center [500, 405] width 257 height 63
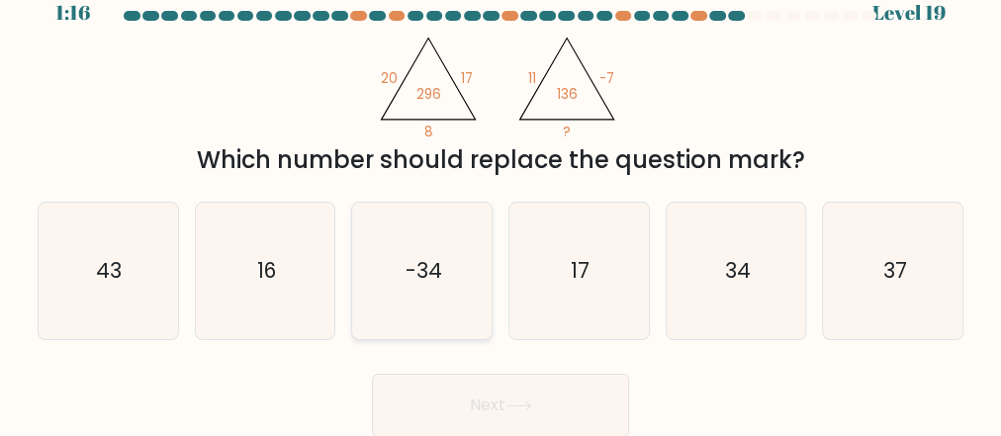
click at [419, 315] on icon "-34" at bounding box center [422, 271] width 136 height 136
click at [500, 198] on input "c. -34" at bounding box center [500, 195] width 1 height 5
radio input "true"
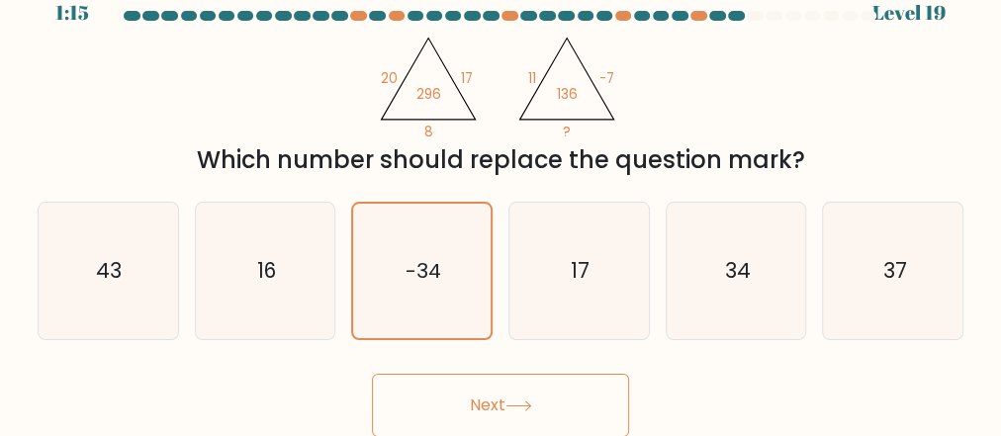
click at [475, 407] on button "Next" at bounding box center [500, 405] width 257 height 63
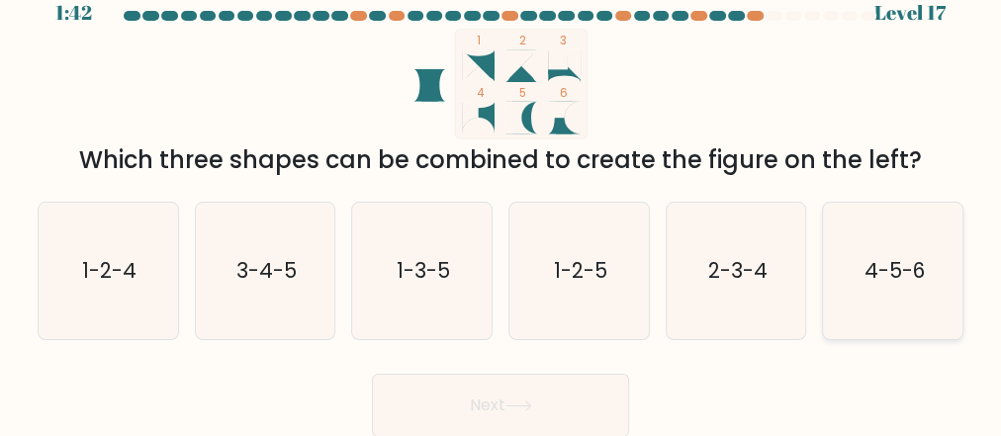
click at [912, 322] on icon "4-5-6" at bounding box center [893, 271] width 136 height 136
click at [501, 198] on input "f. 4-5-6" at bounding box center [500, 195] width 1 height 5
radio input "true"
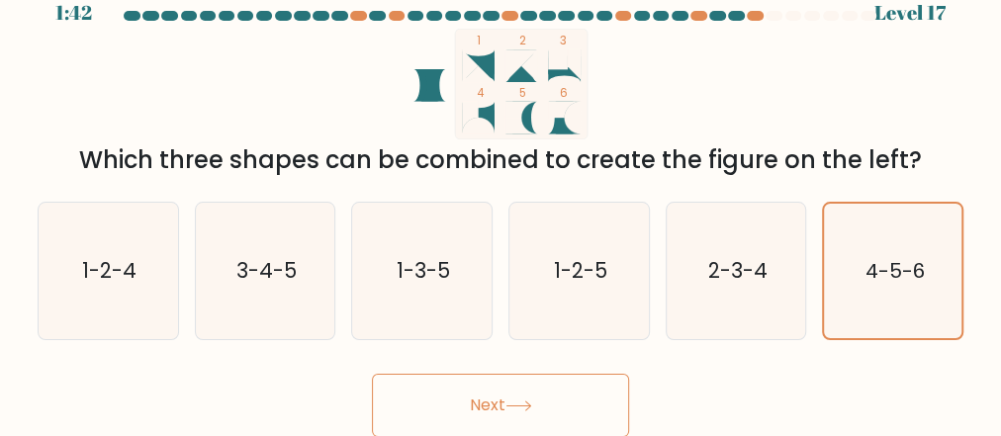
drag, startPoint x: 488, startPoint y: 418, endPoint x: 498, endPoint y: 415, distance: 11.3
click at [488, 418] on button "Next" at bounding box center [500, 405] width 257 height 63
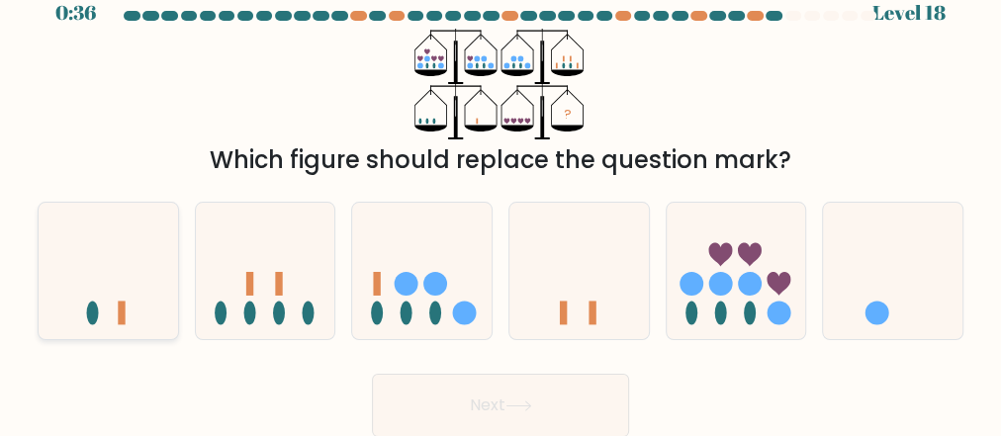
click at [148, 281] on icon at bounding box center [108, 272] width 139 height 116
click at [500, 198] on input "a." at bounding box center [500, 195] width 1 height 5
radio input "true"
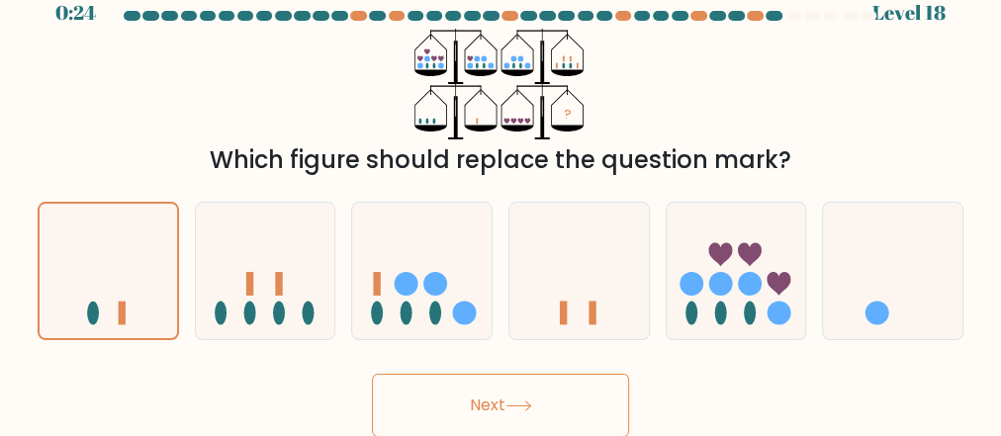
click at [514, 405] on icon at bounding box center [518, 406] width 27 height 11
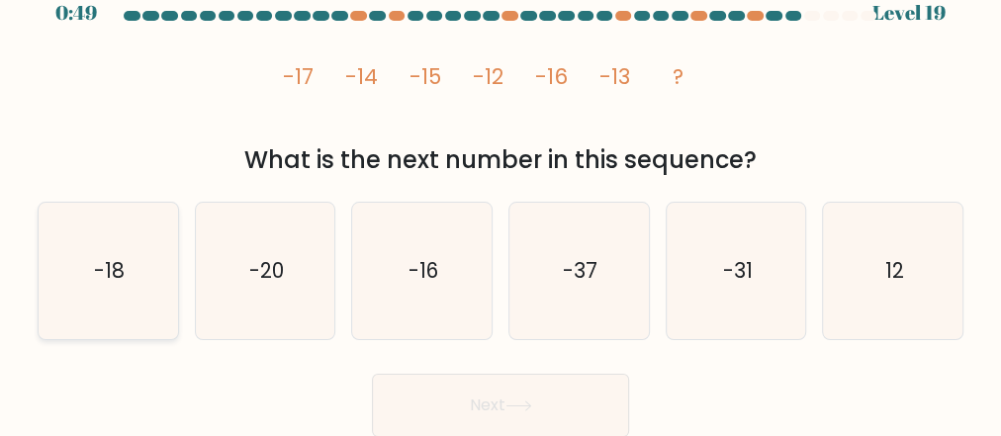
drag, startPoint x: 120, startPoint y: 282, endPoint x: 151, endPoint y: 299, distance: 35.8
click at [120, 282] on text "-18" at bounding box center [109, 270] width 31 height 29
click at [500, 198] on input "a. -18" at bounding box center [500, 195] width 1 height 5
radio input "true"
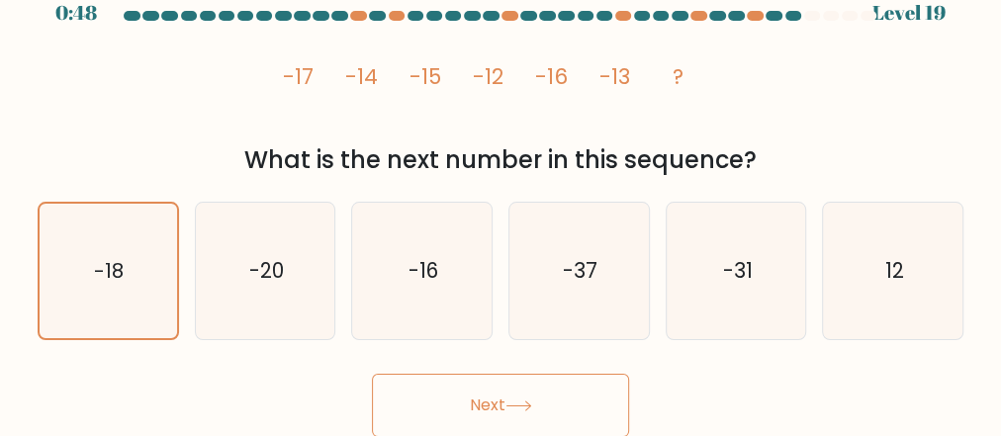
click at [446, 386] on button "Next" at bounding box center [500, 405] width 257 height 63
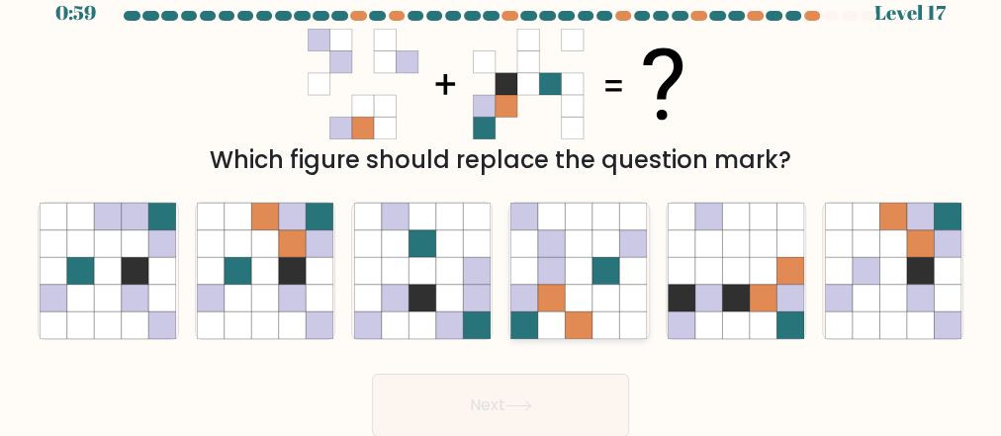
click at [555, 323] on icon at bounding box center [551, 325] width 27 height 27
click at [501, 198] on input "d." at bounding box center [500, 195] width 1 height 5
radio input "true"
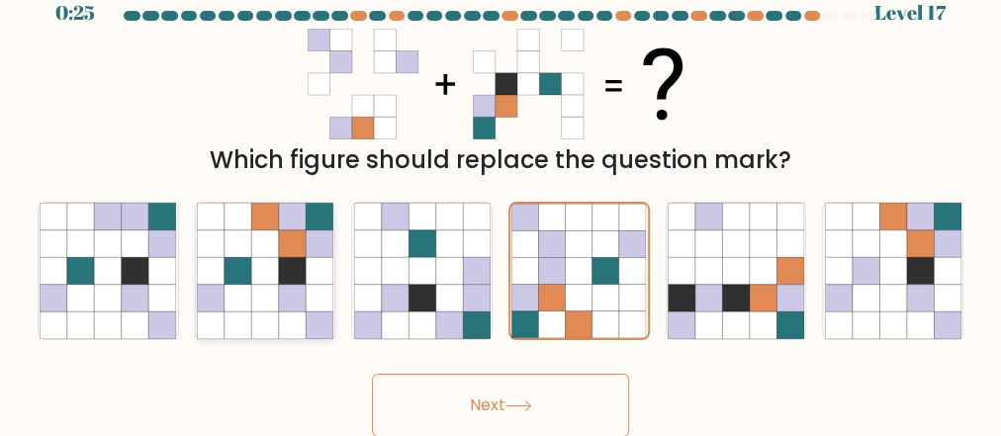
click at [293, 274] on icon at bounding box center [292, 270] width 27 height 27
click at [500, 198] on input "b." at bounding box center [500, 195] width 1 height 5
radio input "true"
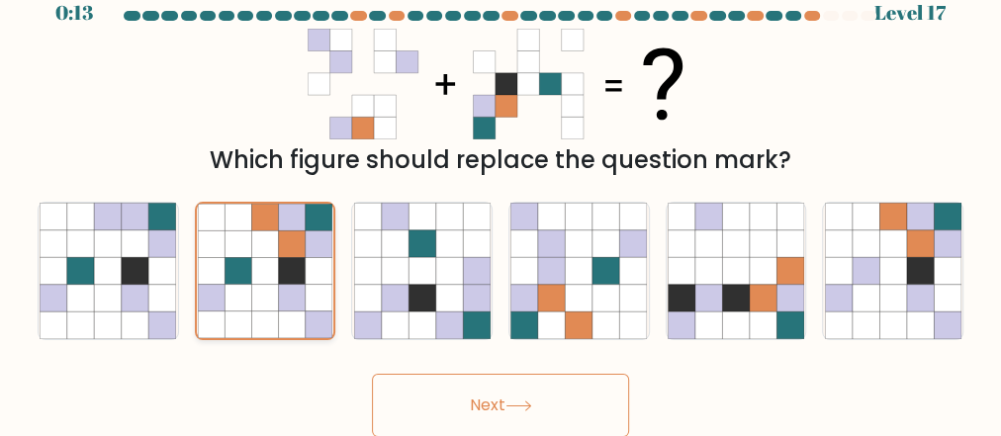
click at [237, 289] on icon at bounding box center [237, 298] width 27 height 27
click at [500, 198] on input "b." at bounding box center [500, 195] width 1 height 5
click at [468, 417] on button "Next" at bounding box center [500, 405] width 257 height 63
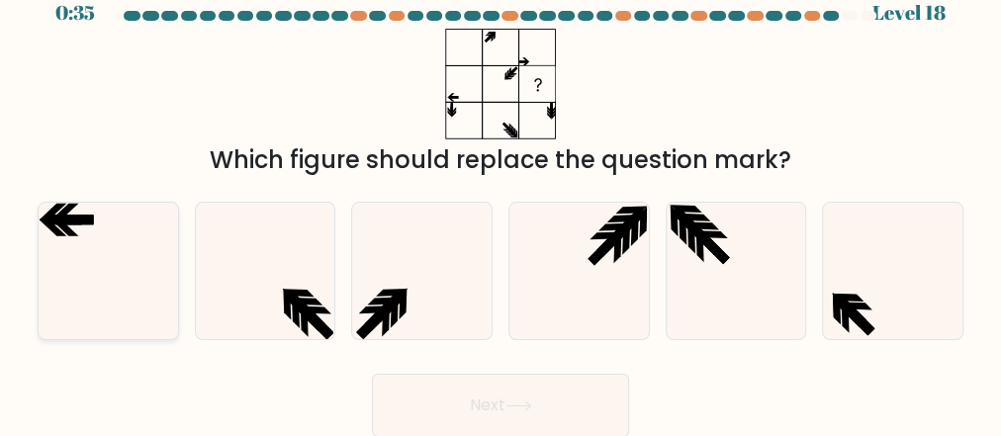
click at [89, 257] on icon at bounding box center [108, 271] width 136 height 136
click at [500, 198] on input "a." at bounding box center [500, 195] width 1 height 5
radio input "true"
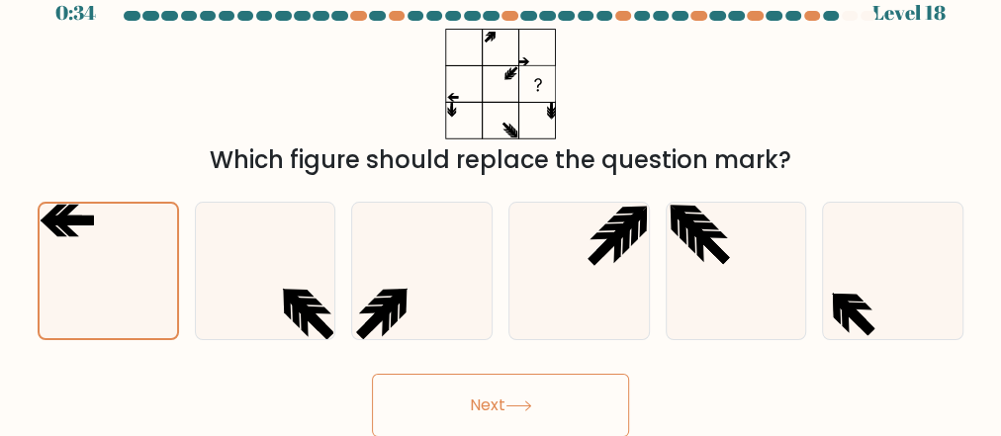
click at [459, 408] on button "Next" at bounding box center [500, 405] width 257 height 63
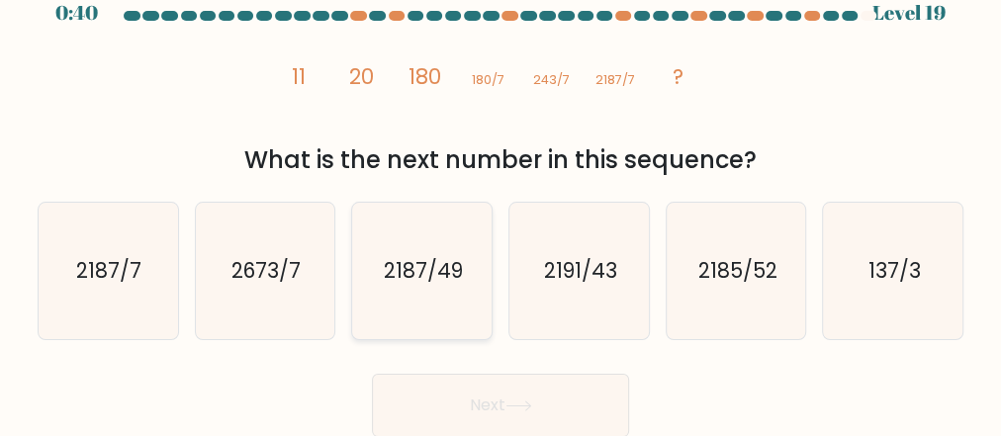
click at [425, 299] on icon "2187/49" at bounding box center [422, 271] width 136 height 136
click at [500, 198] on input "c. 2187/49" at bounding box center [500, 195] width 1 height 5
radio input "true"
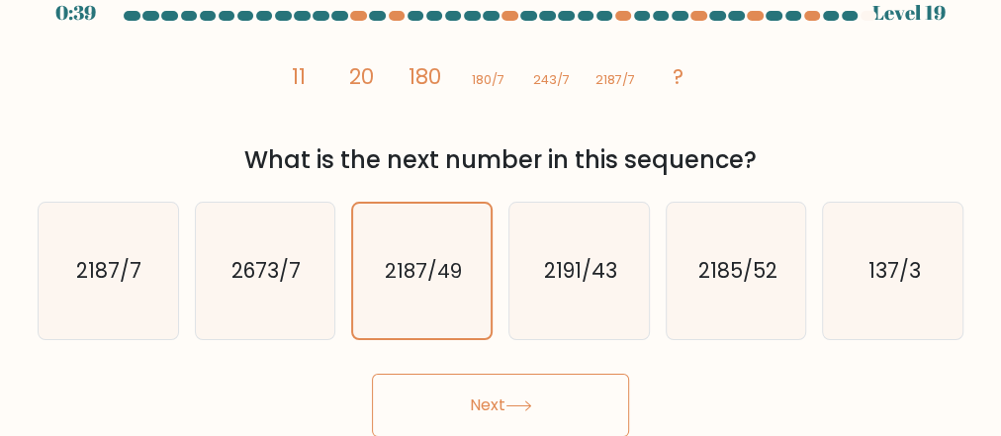
click at [509, 408] on icon at bounding box center [518, 406] width 27 height 11
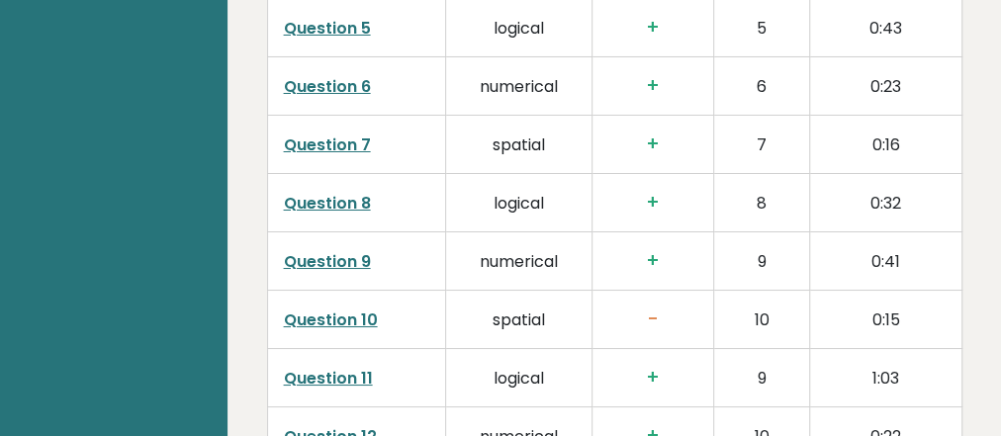
scroll to position [3639, 0]
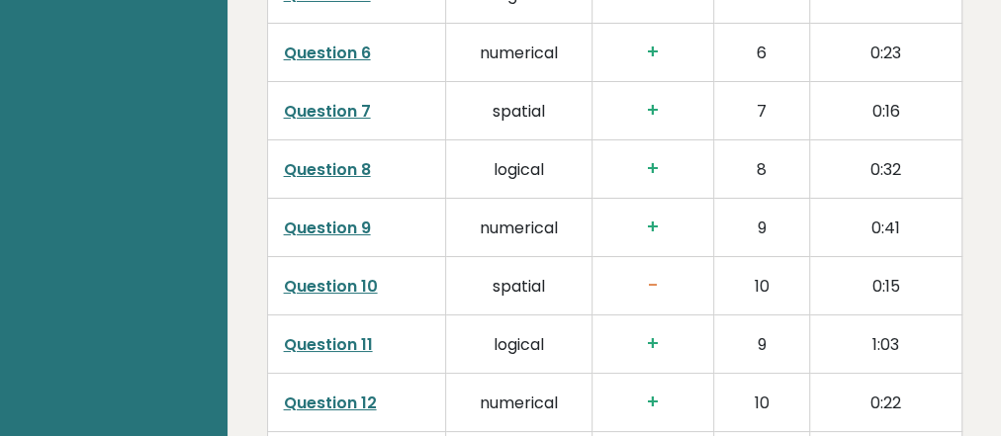
click at [372, 275] on link "Question 10" at bounding box center [331, 286] width 94 height 23
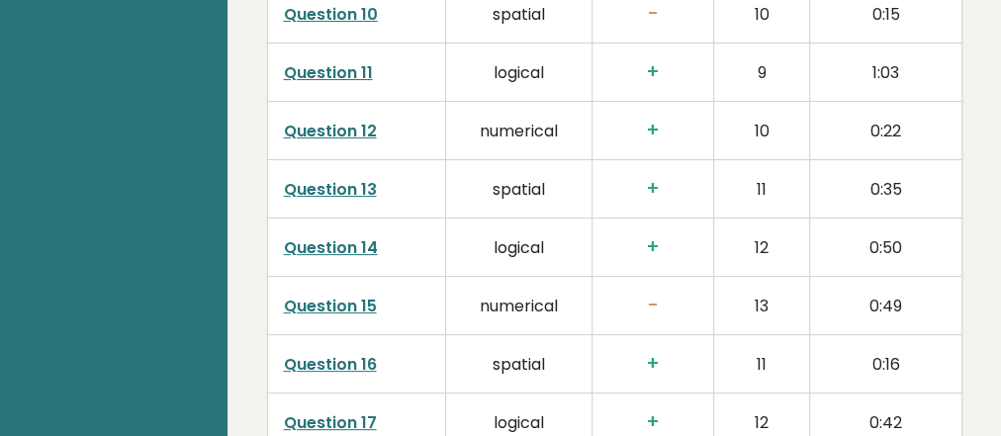
scroll to position [3956, 0]
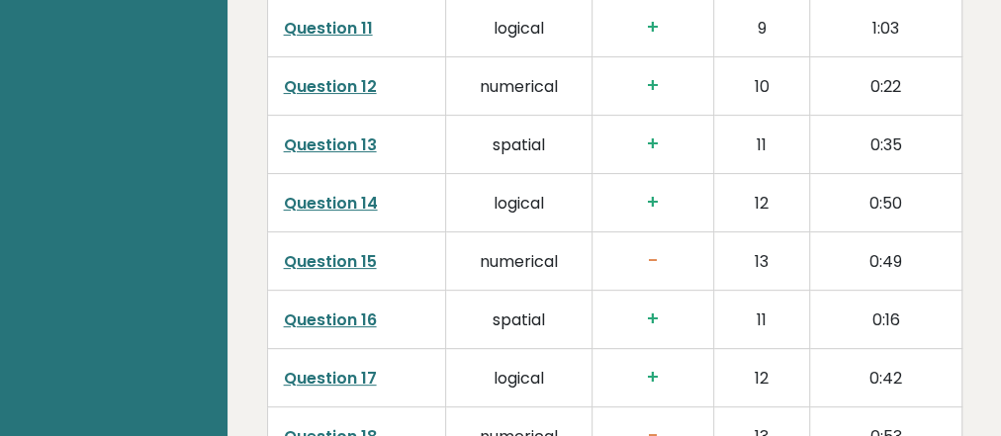
click at [509, 245] on td "numerical" at bounding box center [519, 261] width 146 height 58
click at [346, 250] on link "Question 15" at bounding box center [330, 261] width 93 height 23
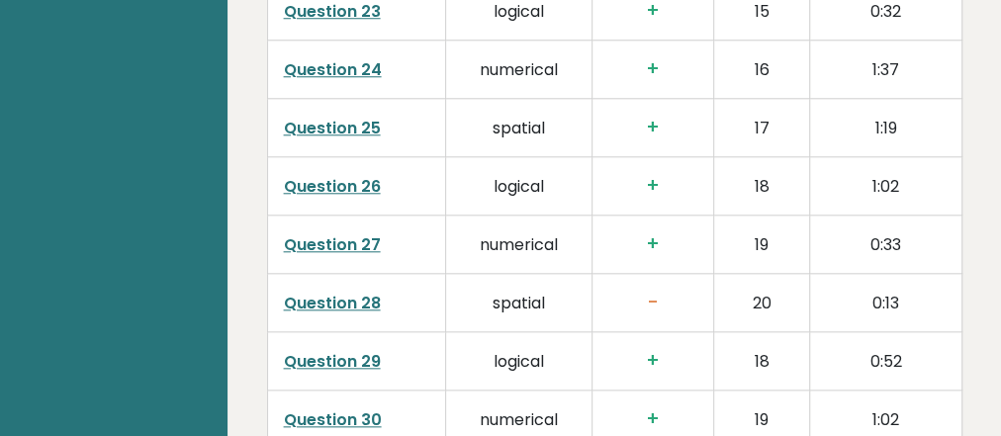
scroll to position [4747, 0]
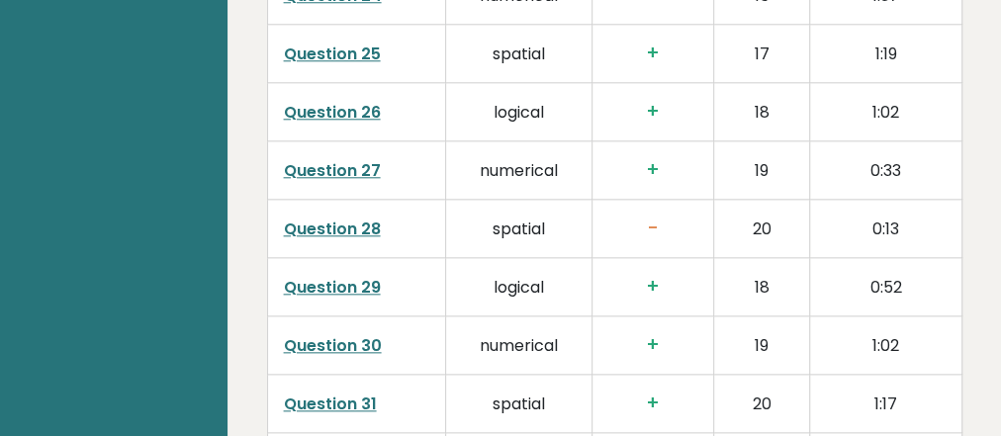
click at [332, 218] on link "Question 28" at bounding box center [332, 229] width 97 height 23
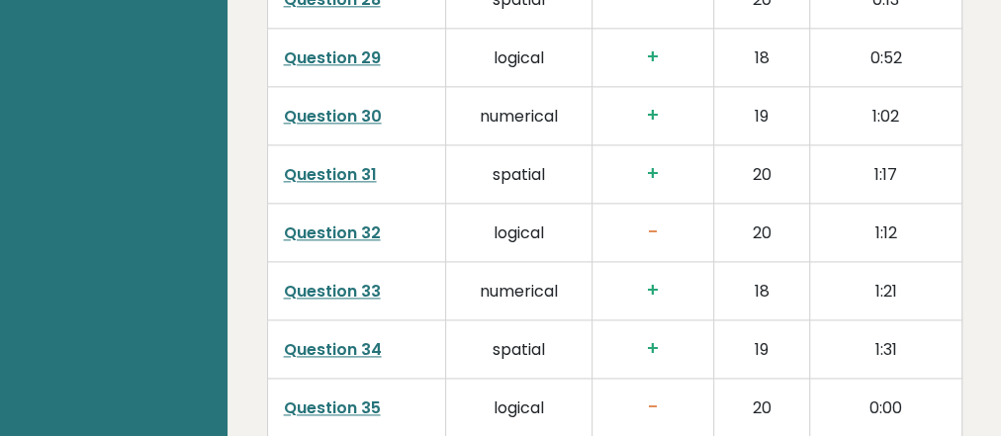
scroll to position [4984, 0]
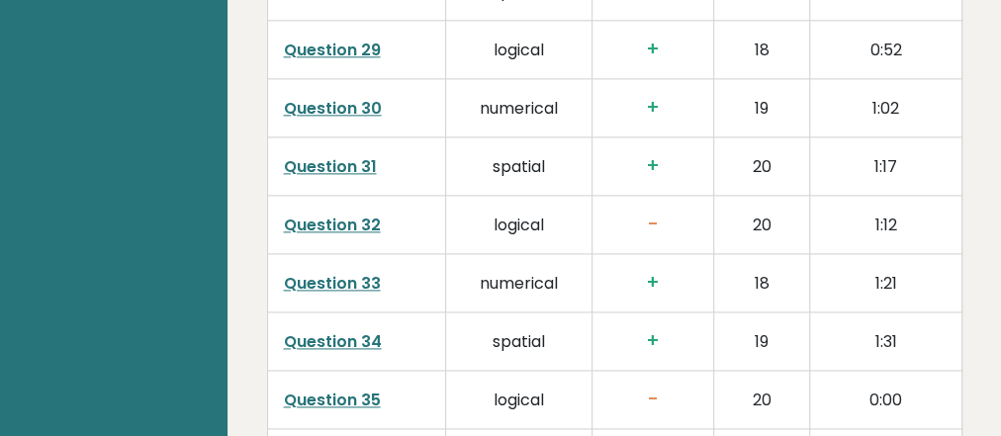
click at [340, 155] on link "Question 31" at bounding box center [330, 166] width 93 height 23
click at [351, 214] on link "Question 32" at bounding box center [332, 225] width 97 height 23
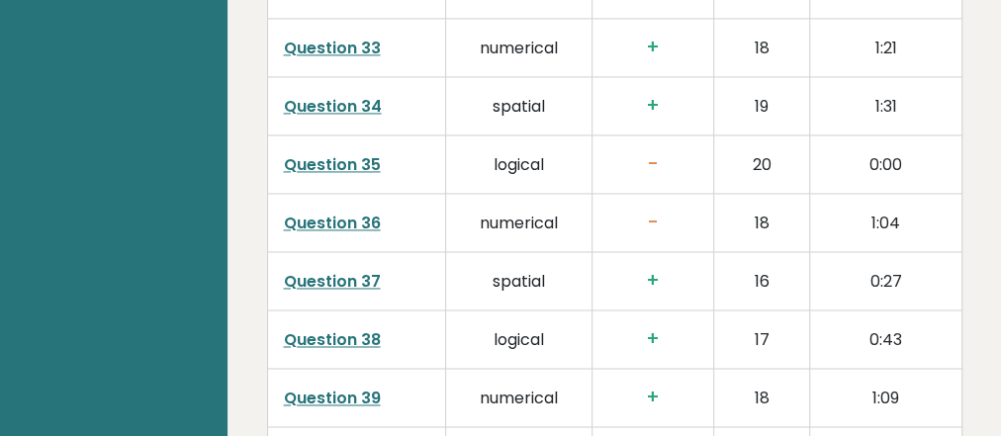
scroll to position [5221, 0]
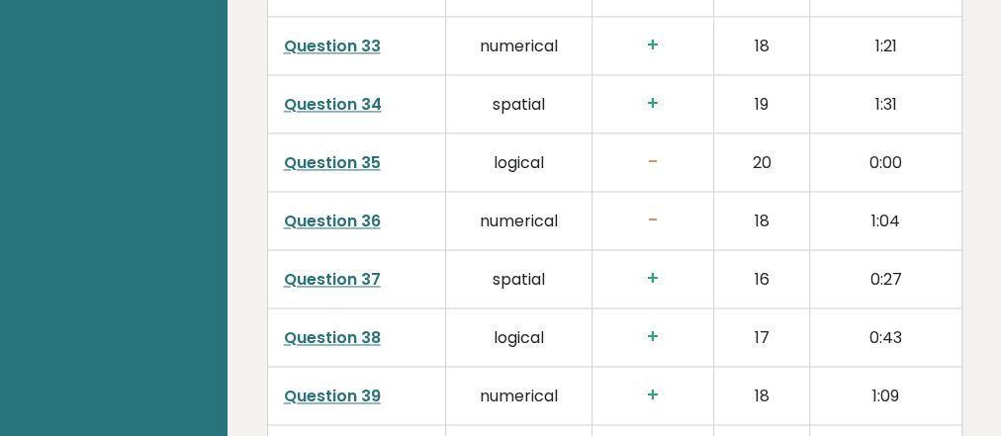
click at [321, 151] on link "Question 35" at bounding box center [332, 162] width 97 height 23
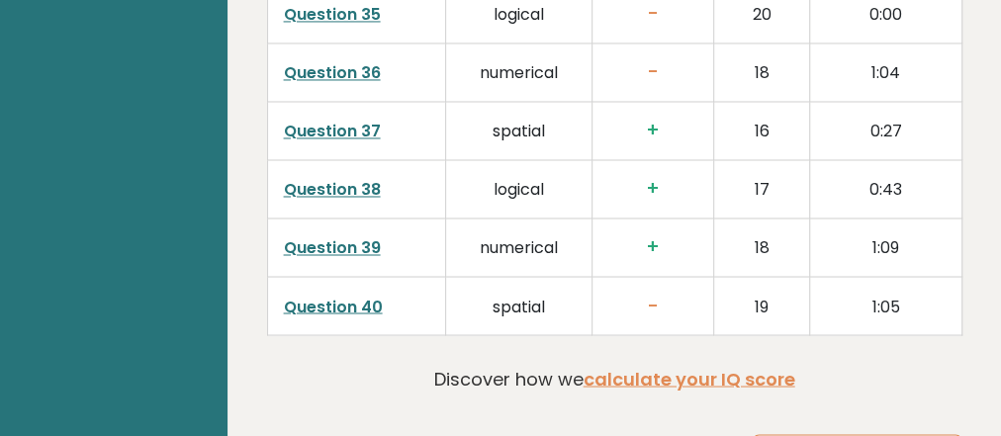
scroll to position [5380, 0]
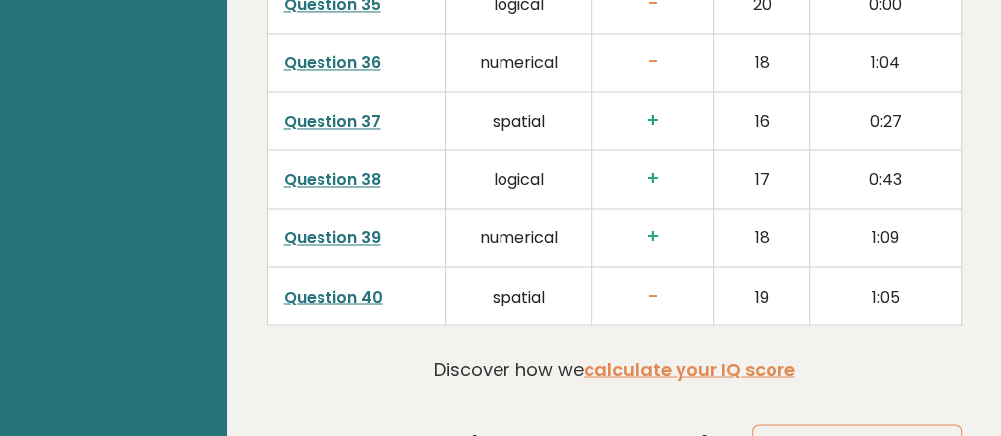
click at [338, 285] on link "Question 40" at bounding box center [333, 296] width 99 height 23
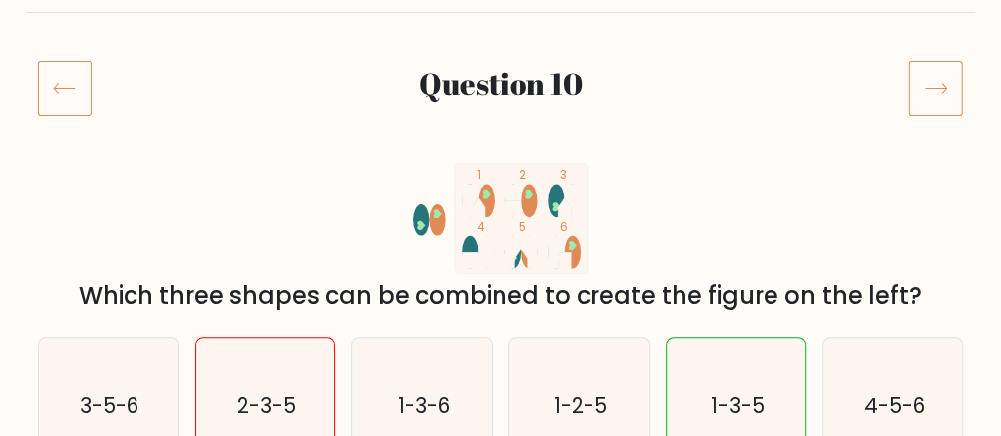
scroll to position [237, 0]
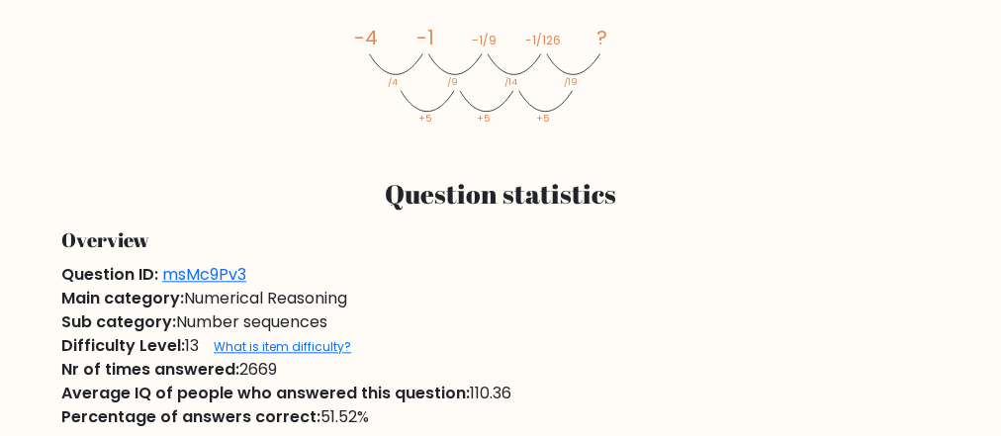
scroll to position [949, 0]
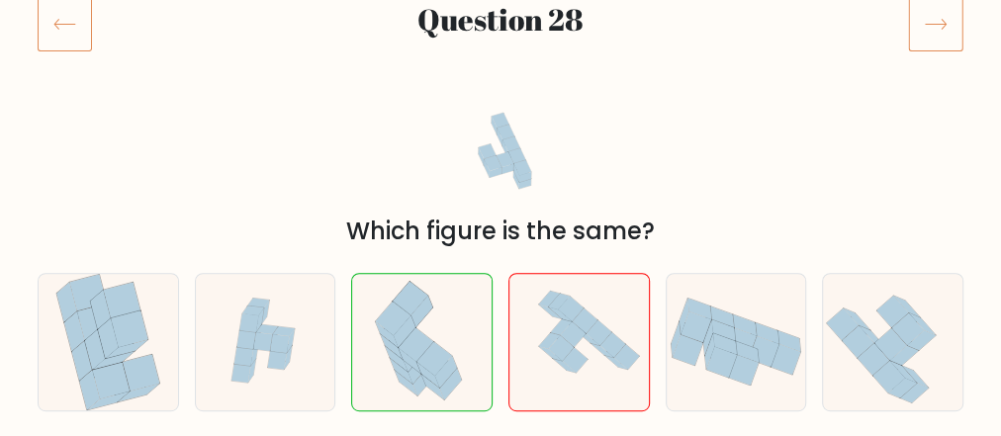
scroll to position [158, 0]
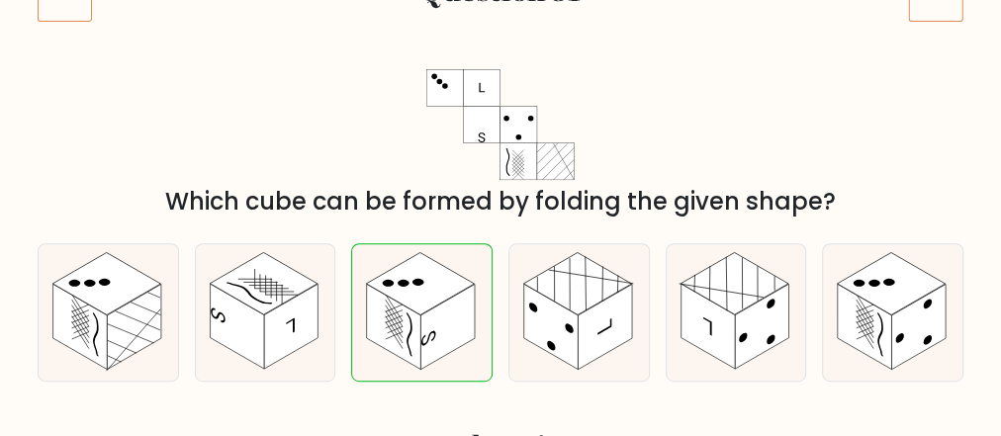
scroll to position [237, 0]
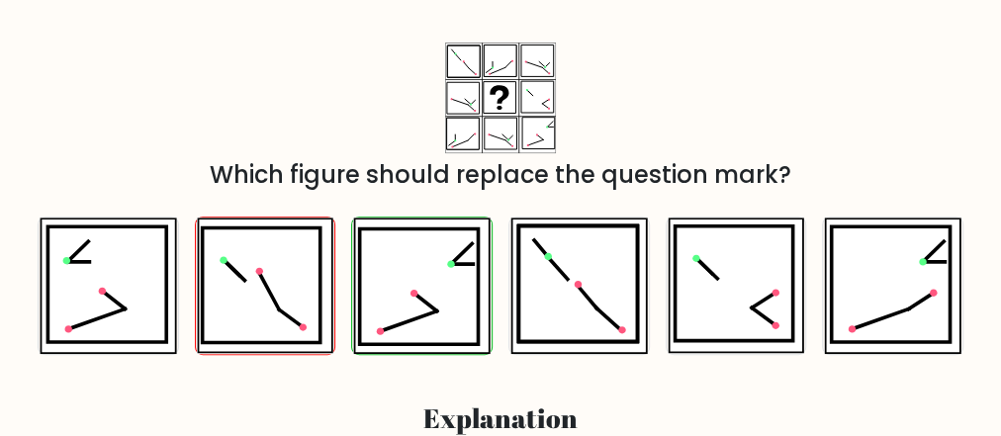
scroll to position [158, 0]
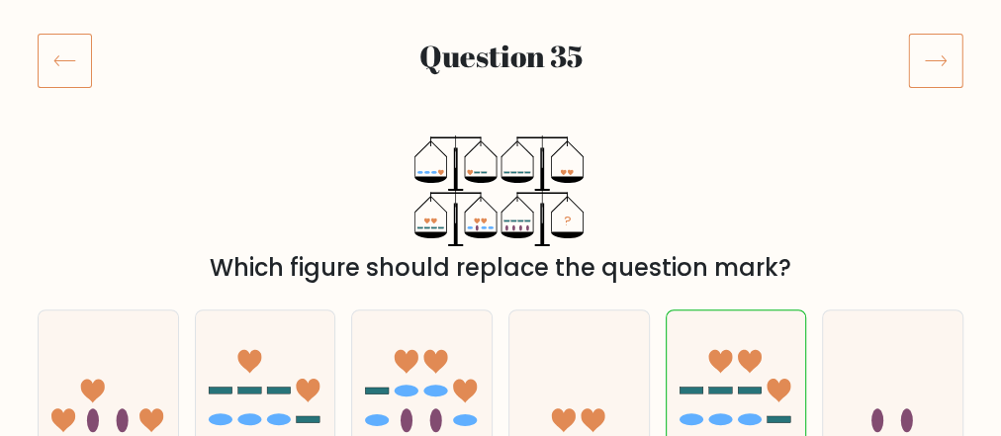
scroll to position [237, 0]
